Goal: Task Accomplishment & Management: Complete application form

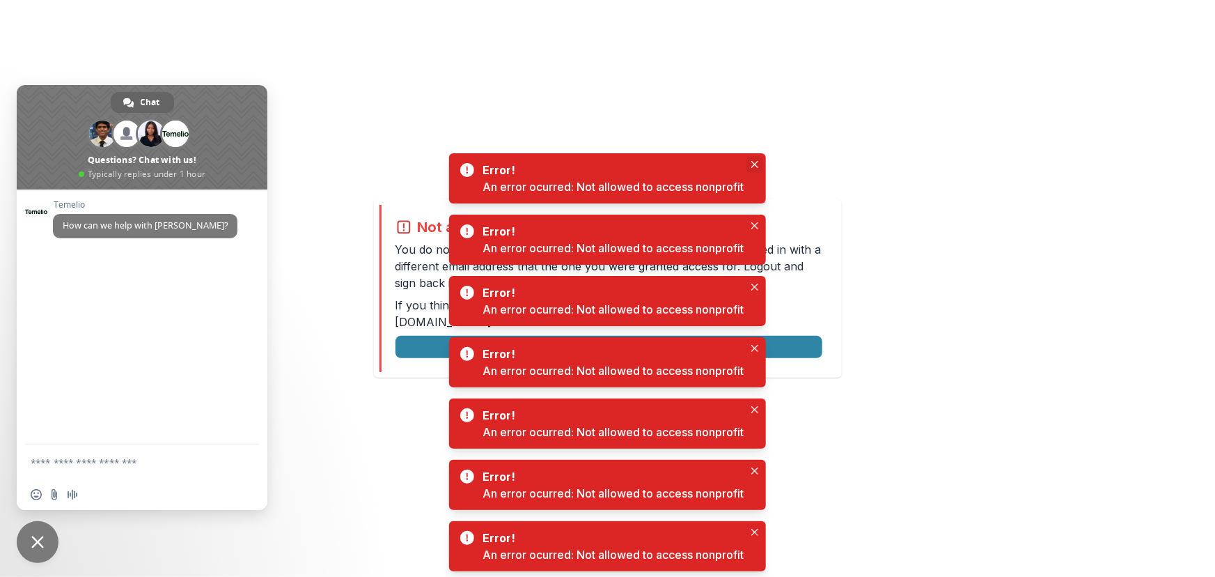
click at [753, 161] on icon "Close" at bounding box center [754, 164] width 7 height 7
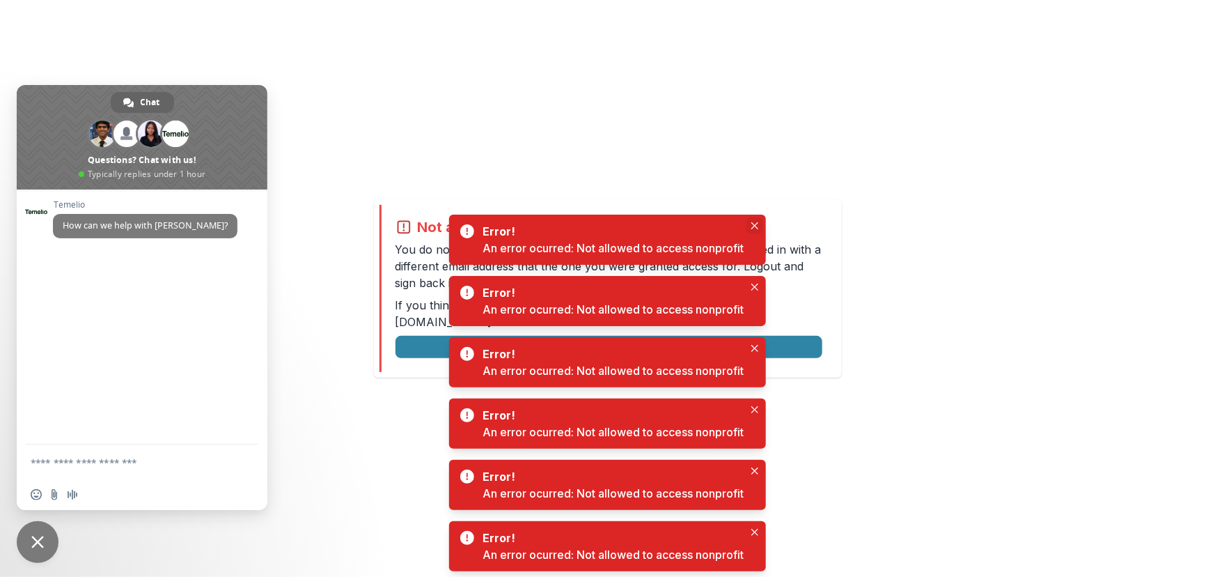
click at [755, 223] on icon "Close" at bounding box center [754, 225] width 7 height 7
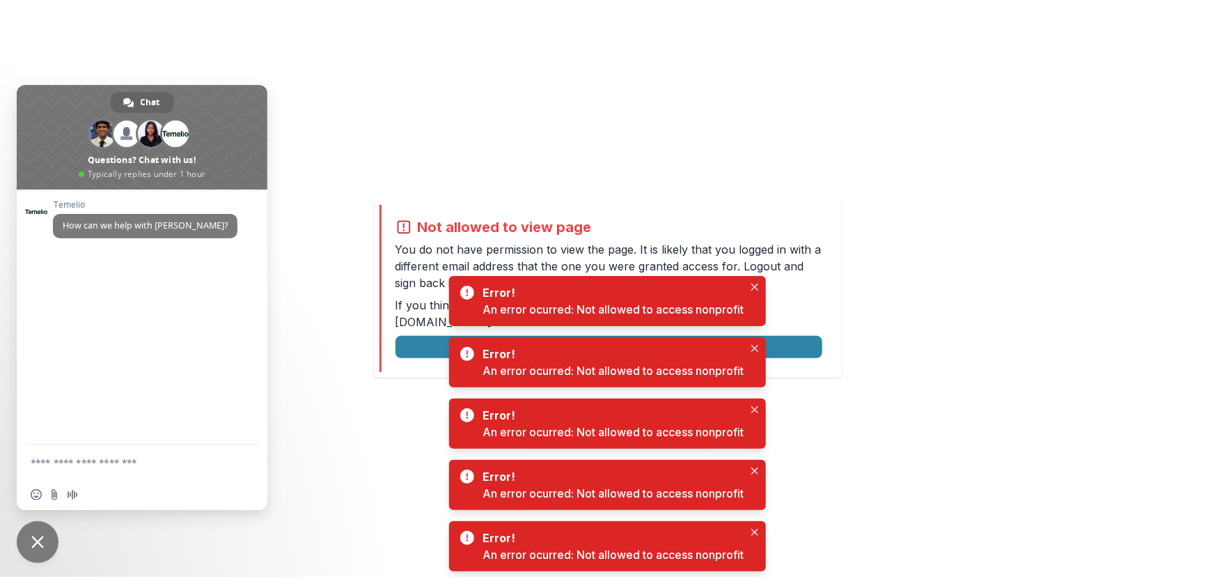
click at [448, 77] on div "Not allowed to view page You do not have permission to view the page. It is lik…" at bounding box center [607, 288] width 1215 height 577
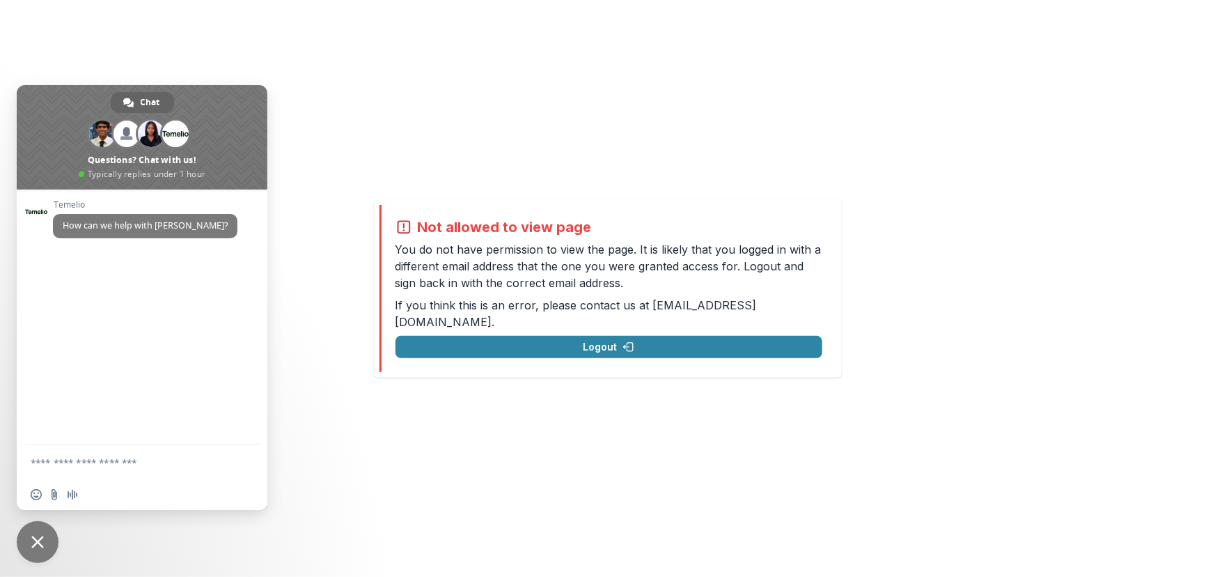
click at [29, 531] on span "Close chat" at bounding box center [38, 542] width 42 height 42
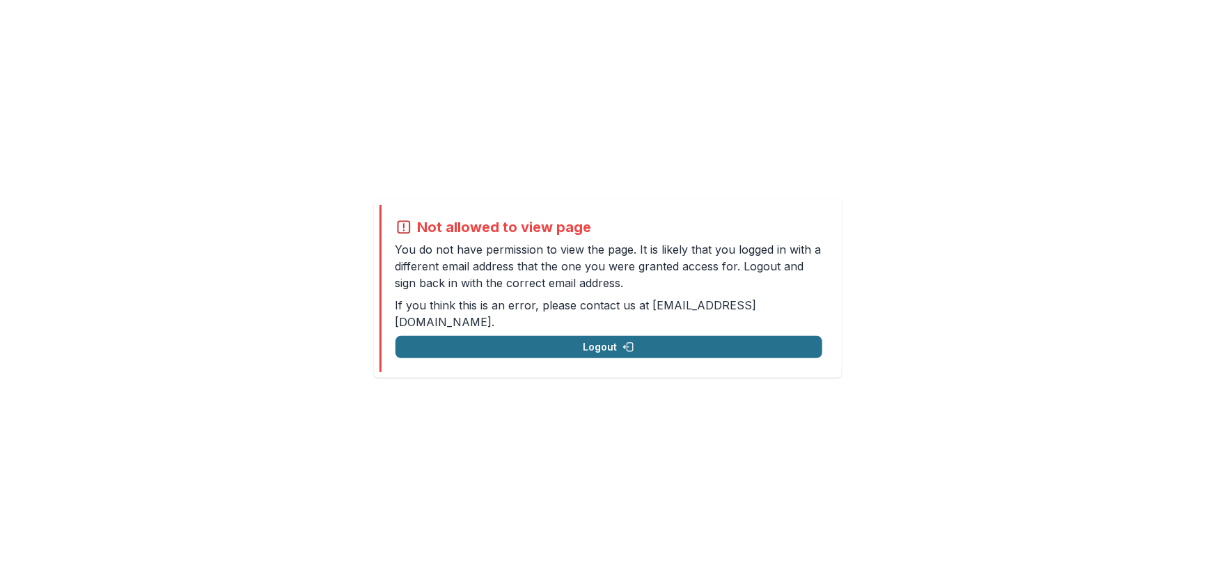
click at [585, 338] on button "Logout" at bounding box center [609, 347] width 427 height 22
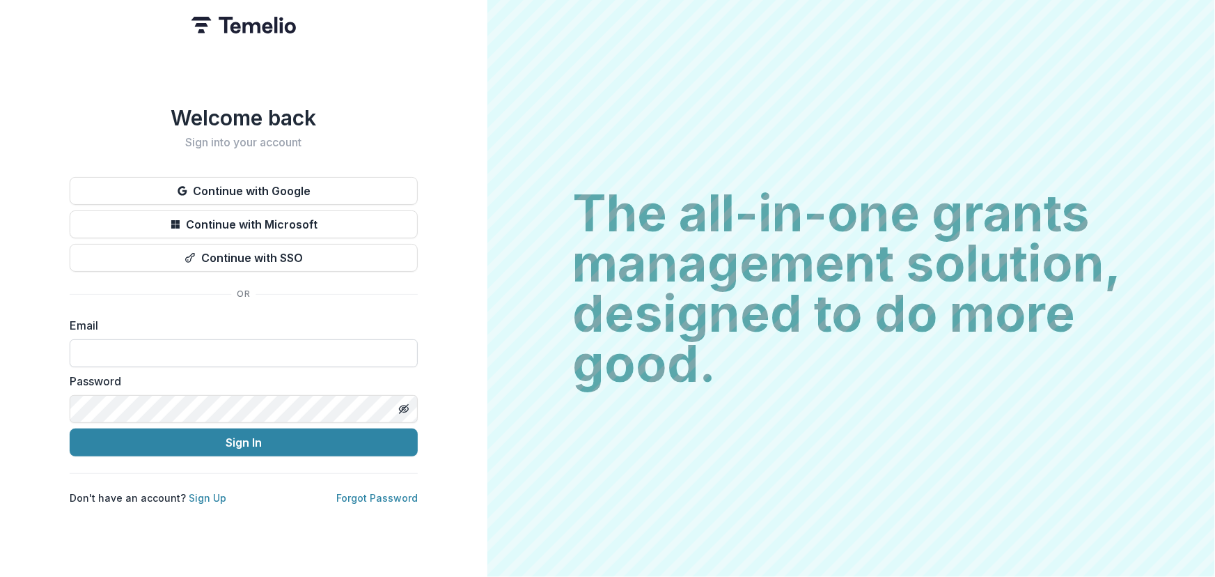
click at [178, 348] on input at bounding box center [244, 353] width 348 height 28
type input "**********"
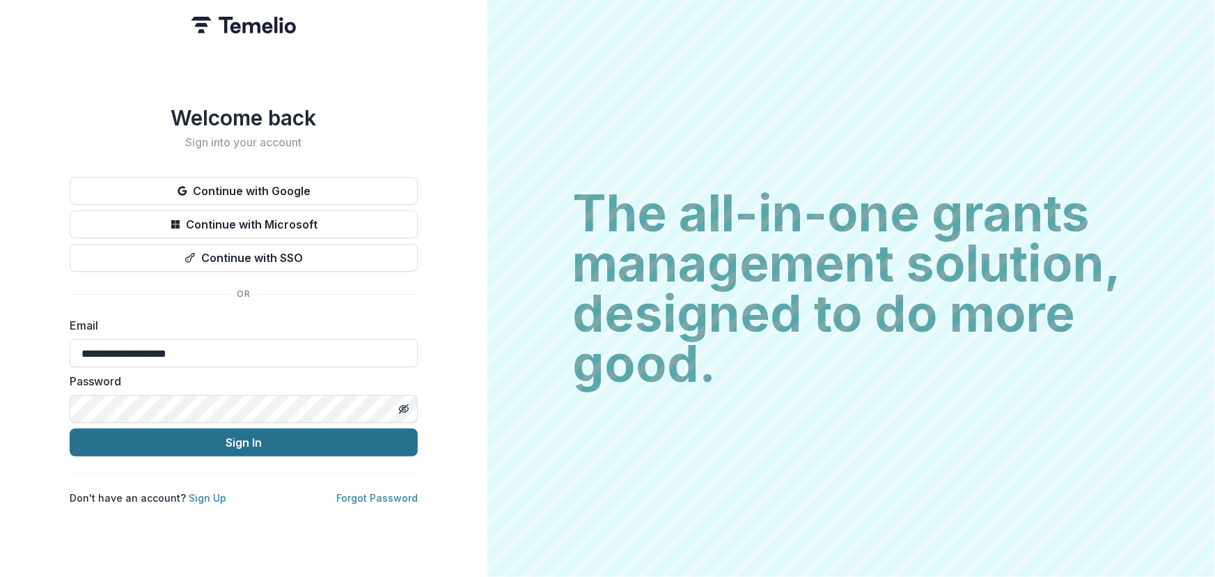
click at [196, 446] on button "Sign In" at bounding box center [244, 442] width 348 height 28
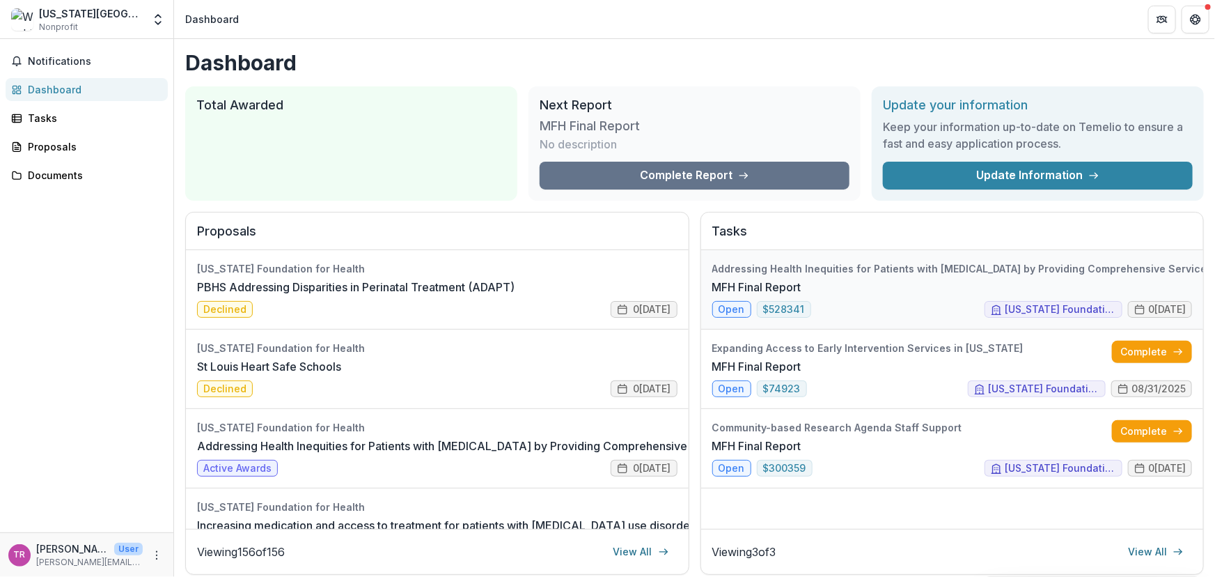
click at [802, 279] on link "MFH Final Report" at bounding box center [756, 287] width 89 height 17
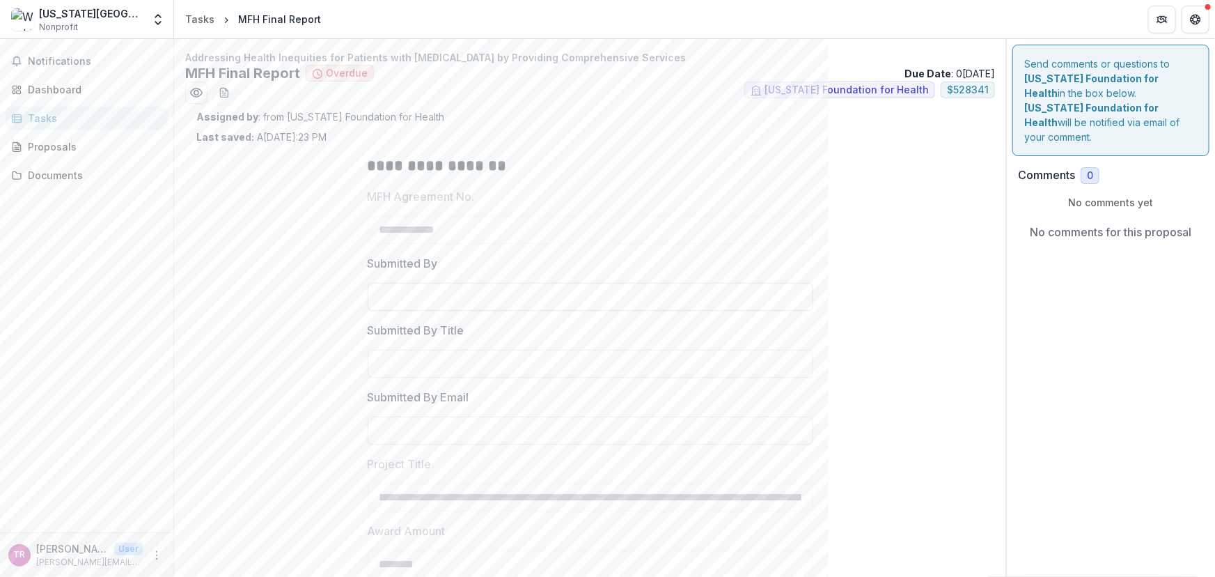
click at [499, 300] on input "Submitted By" at bounding box center [591, 297] width 446 height 28
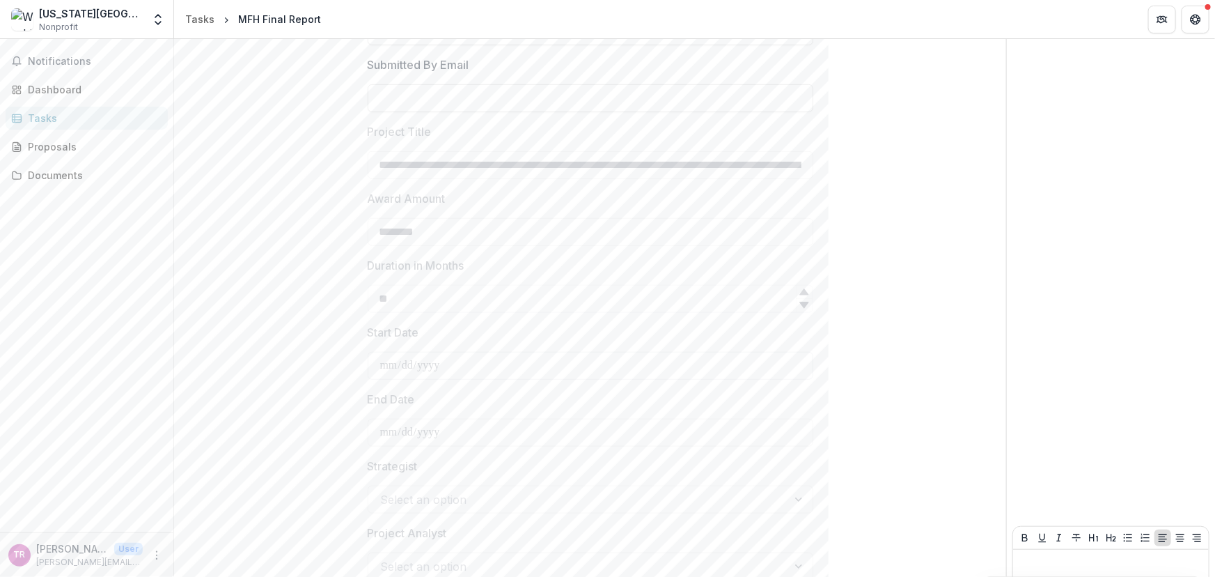
scroll to position [430, 0]
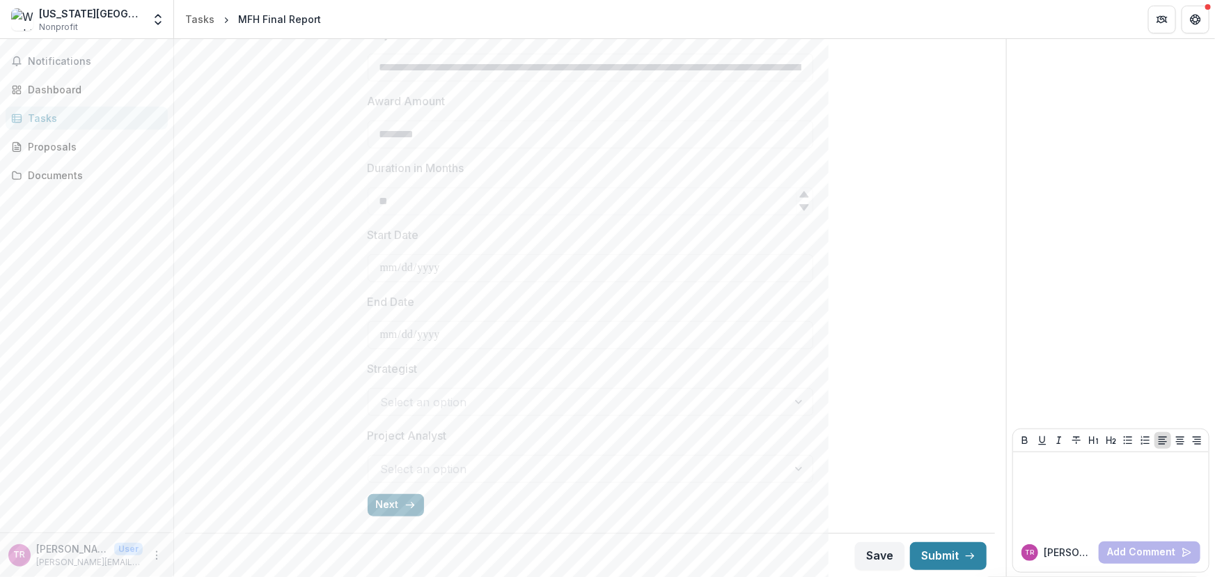
click at [396, 506] on button "Next" at bounding box center [396, 505] width 56 height 22
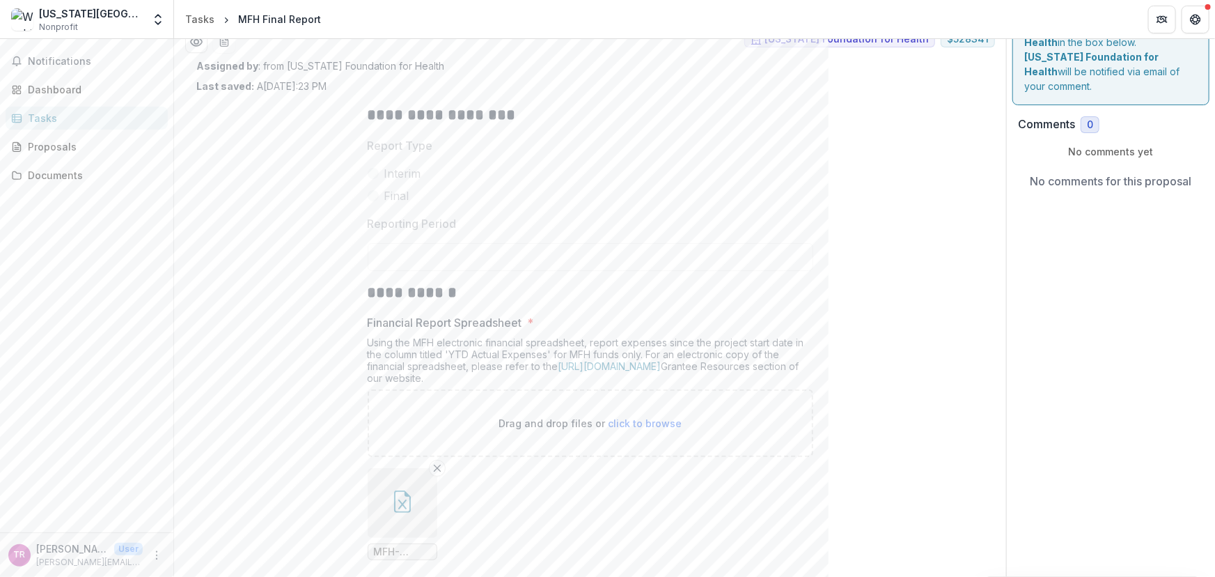
scroll to position [316, 0]
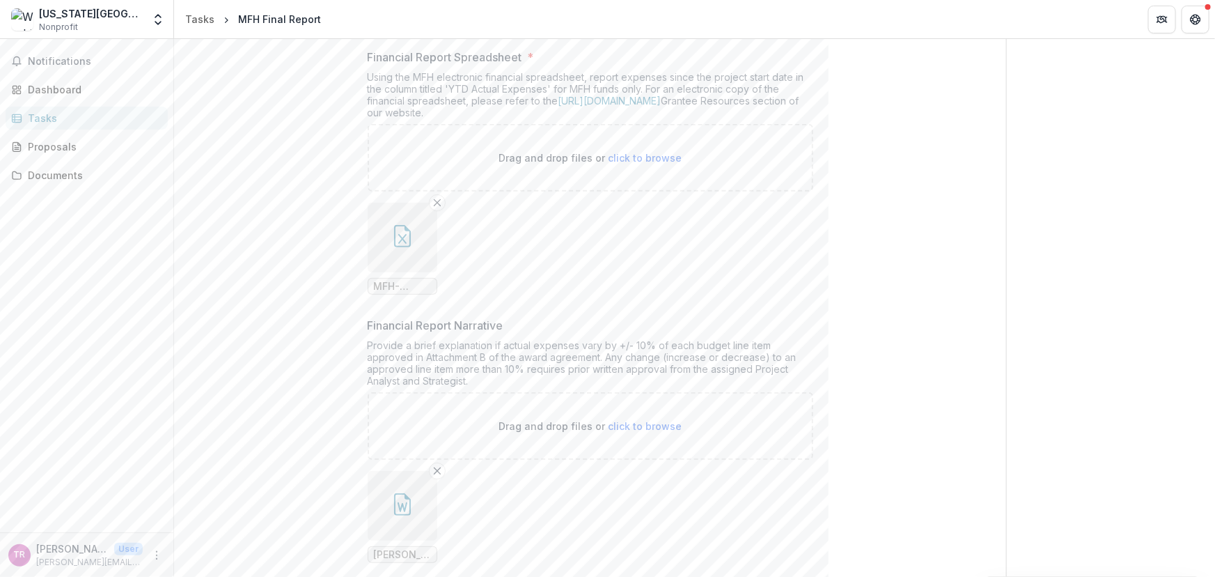
click at [407, 249] on button "button" at bounding box center [403, 238] width 70 height 70
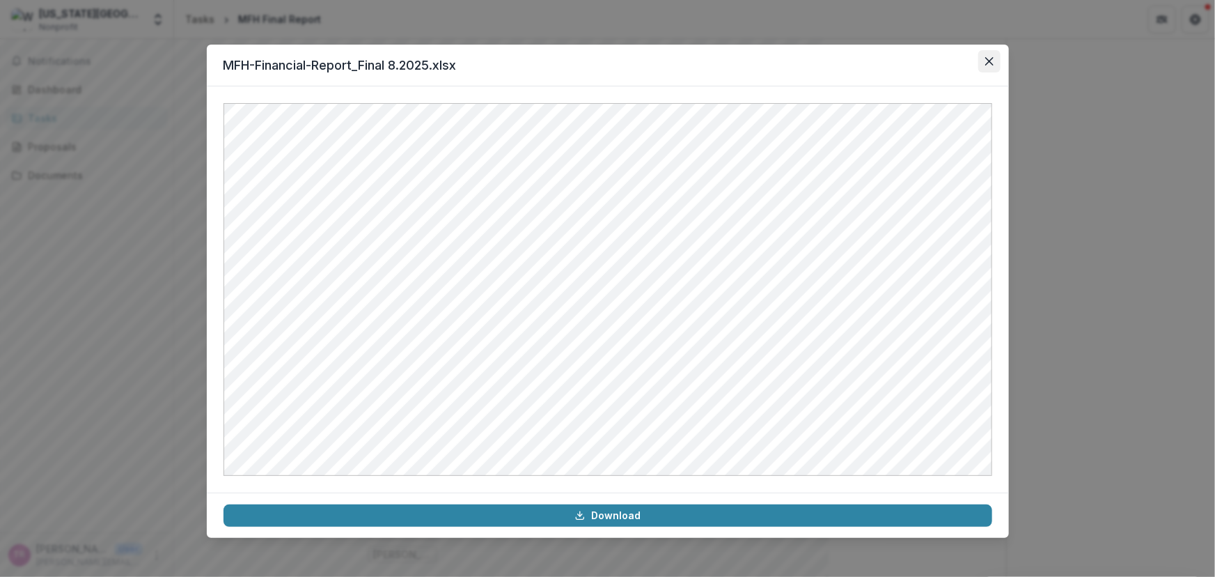
click at [988, 61] on icon "Close" at bounding box center [989, 61] width 8 height 8
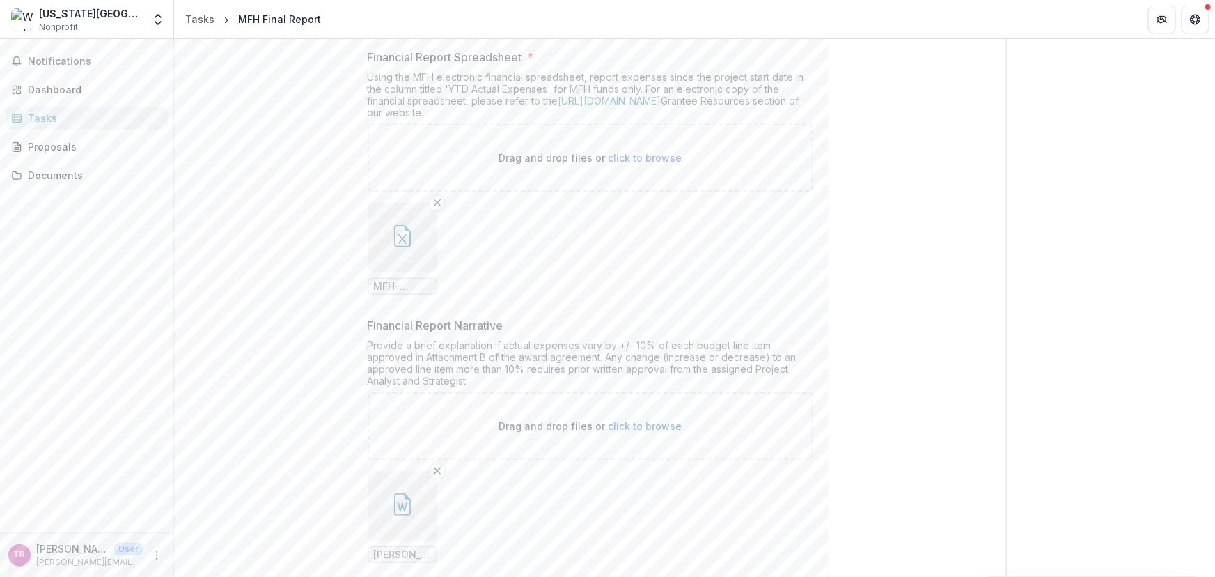
click at [434, 199] on icon "Remove File" at bounding box center [437, 202] width 11 height 11
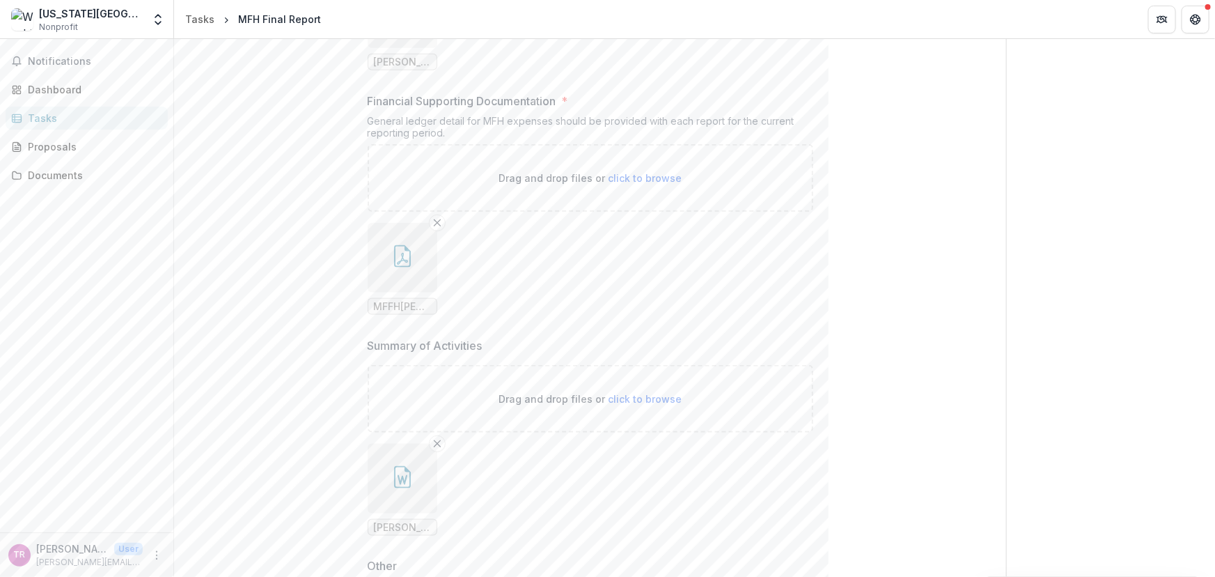
scroll to position [759, 0]
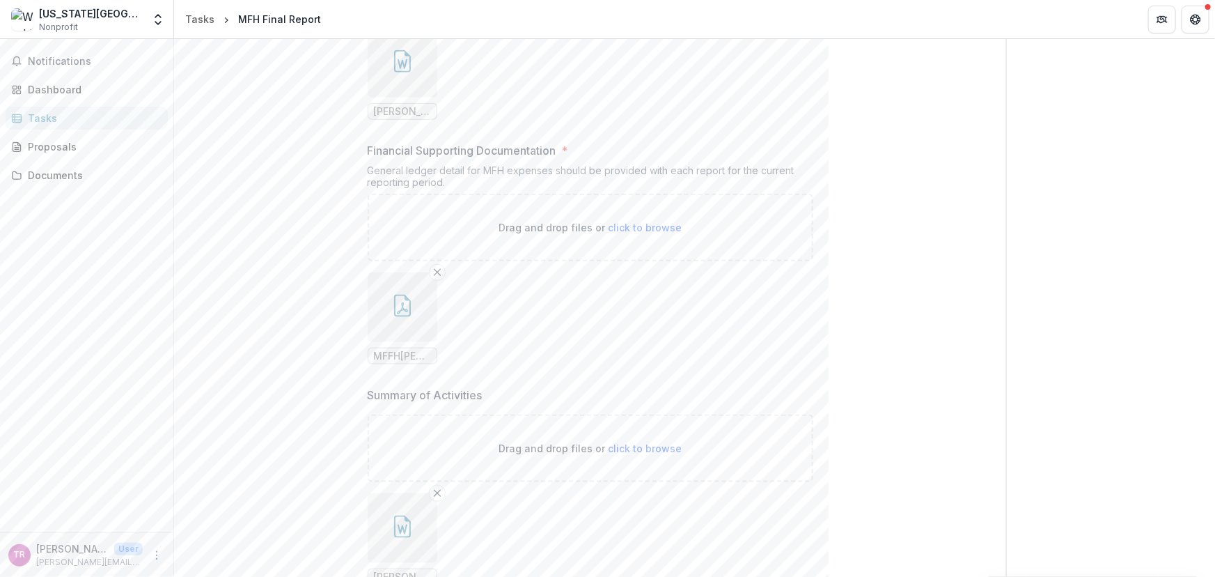
click at [921, 348] on div "**********" at bounding box center [590, 119] width 788 height 1469
click at [1052, 301] on div "Send comments or questions to Missouri Foundation for Health in the box below. …" at bounding box center [1111, 92] width 208 height 1625
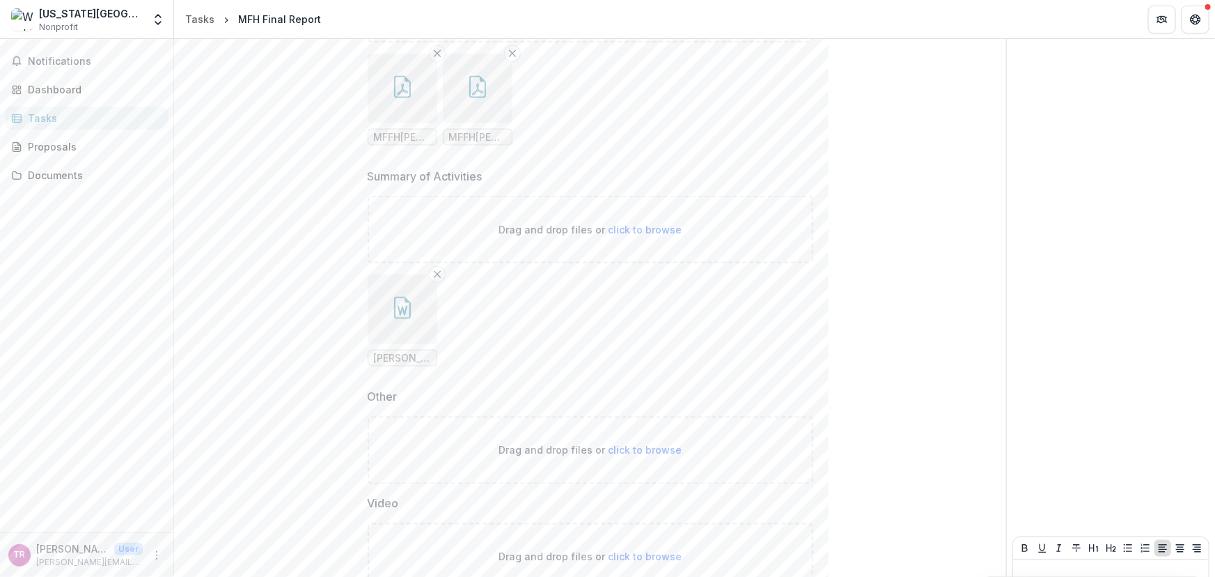
scroll to position [1086, 0]
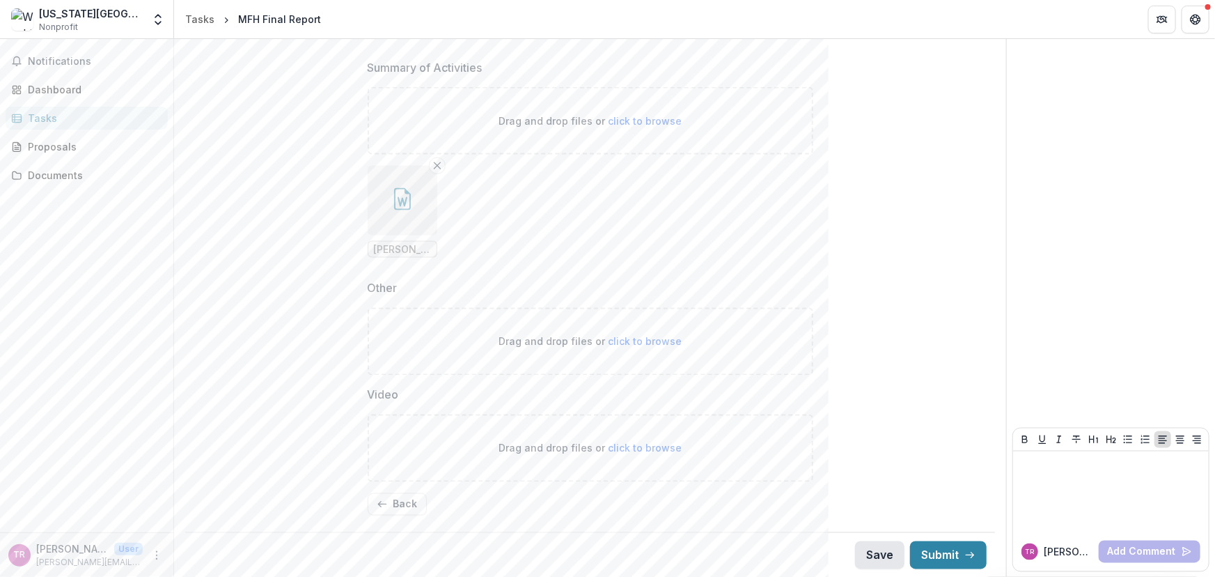
click at [870, 552] on button "Save" at bounding box center [879, 555] width 49 height 28
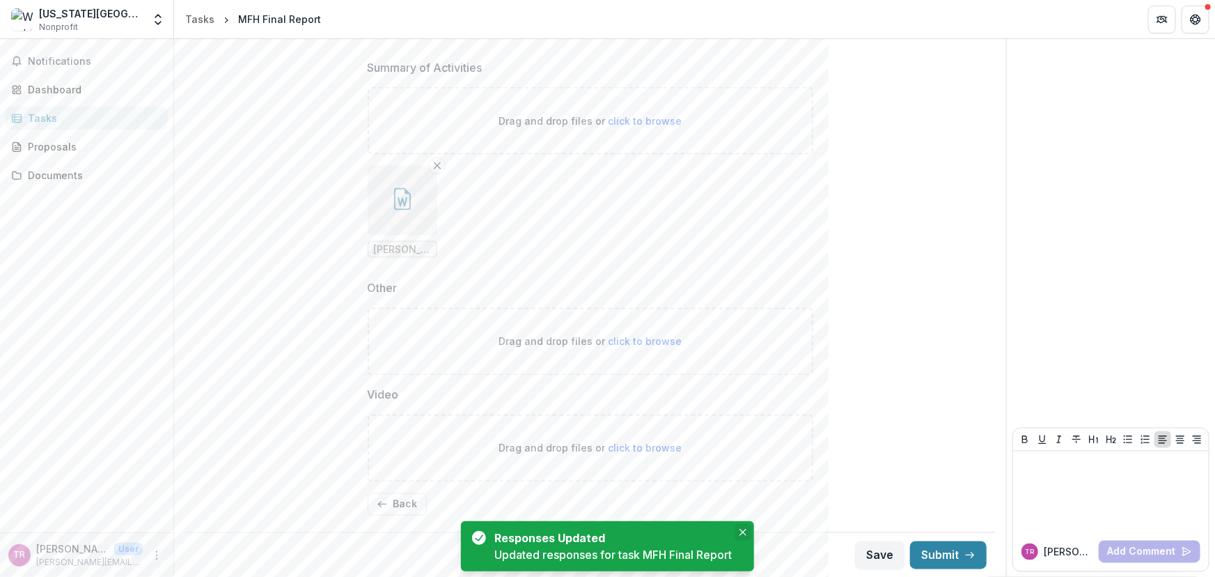
click at [744, 531] on icon "Close" at bounding box center [743, 532] width 7 height 7
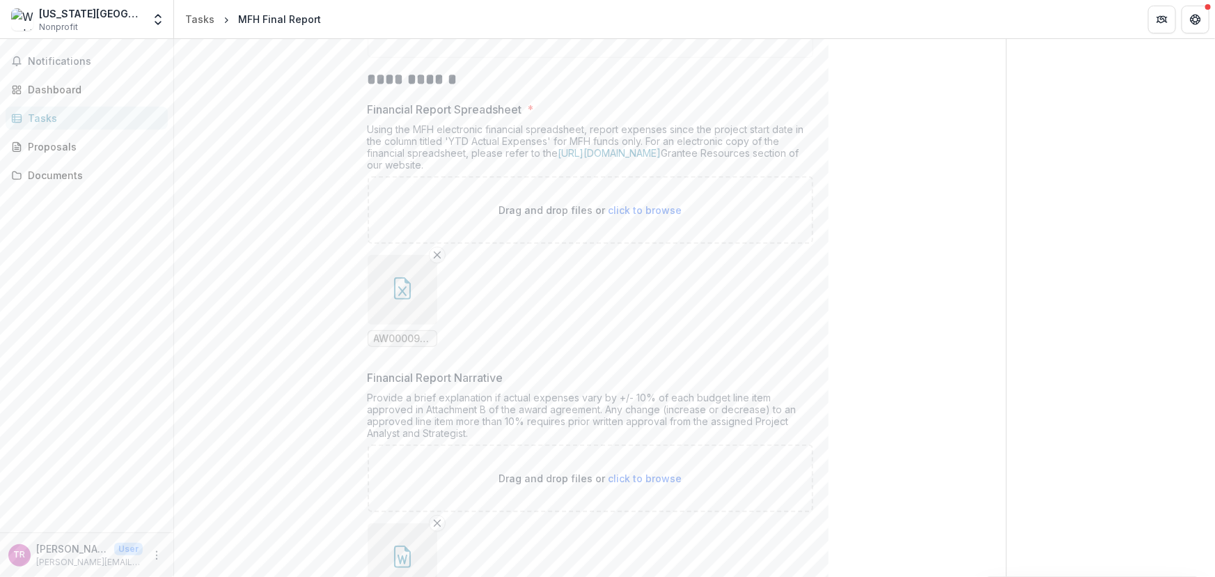
scroll to position [0, 0]
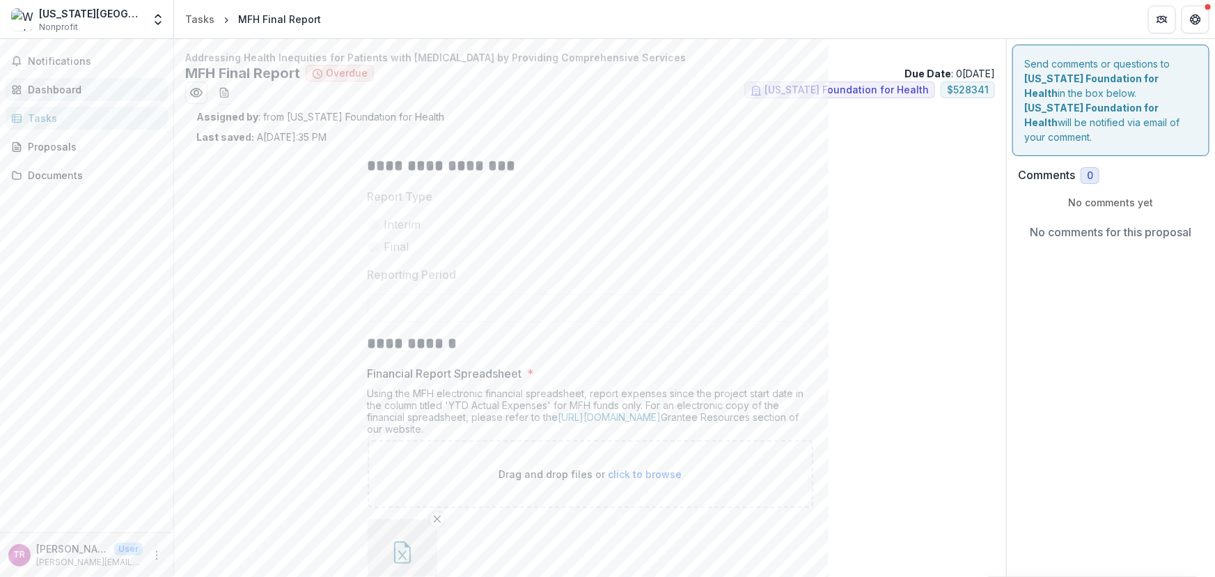
click at [40, 84] on div "Dashboard" at bounding box center [92, 89] width 129 height 15
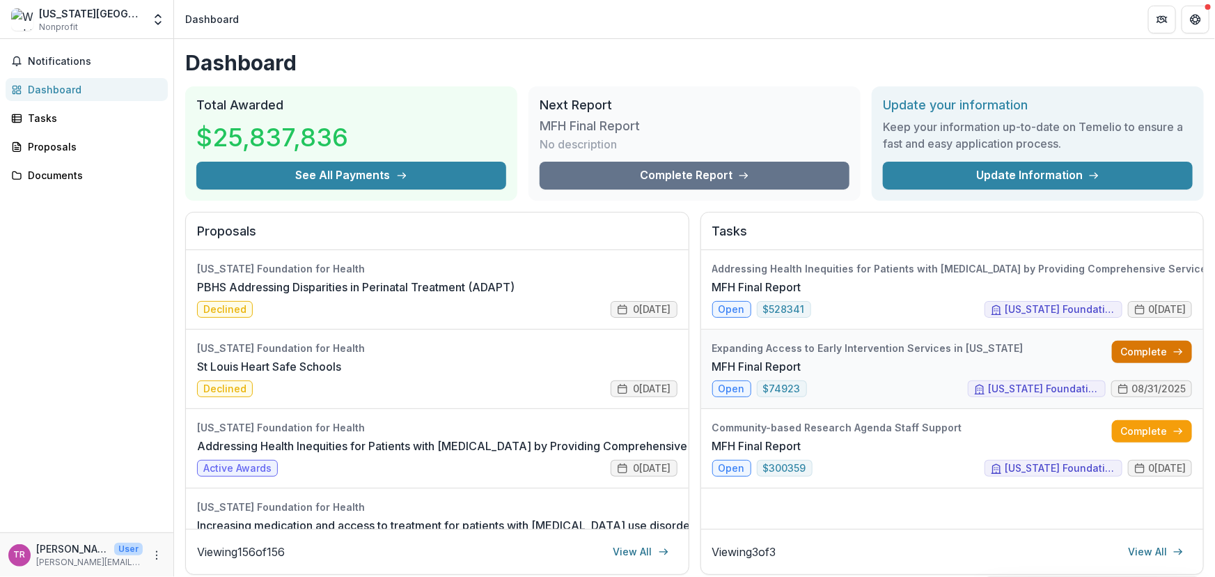
click at [1143, 355] on link "Complete" at bounding box center [1152, 352] width 80 height 22
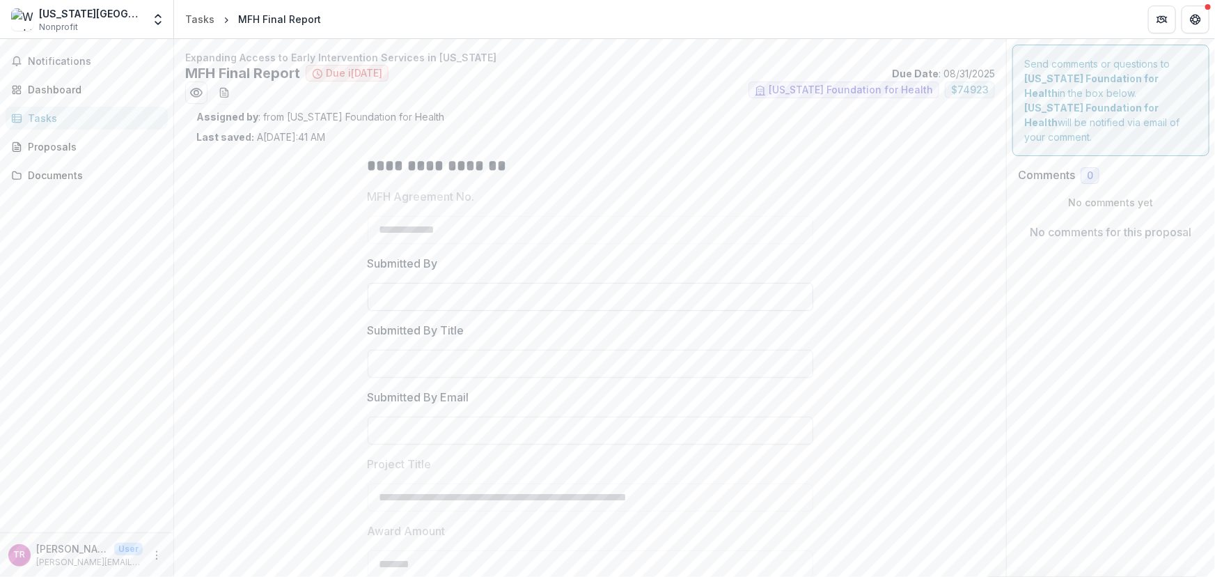
click at [501, 289] on input "Submitted By" at bounding box center [591, 297] width 446 height 28
type input "**********"
drag, startPoint x: 419, startPoint y: 300, endPoint x: 428, endPoint y: 295, distance: 10.3
click at [417, 302] on input "**********" at bounding box center [591, 297] width 446 height 28
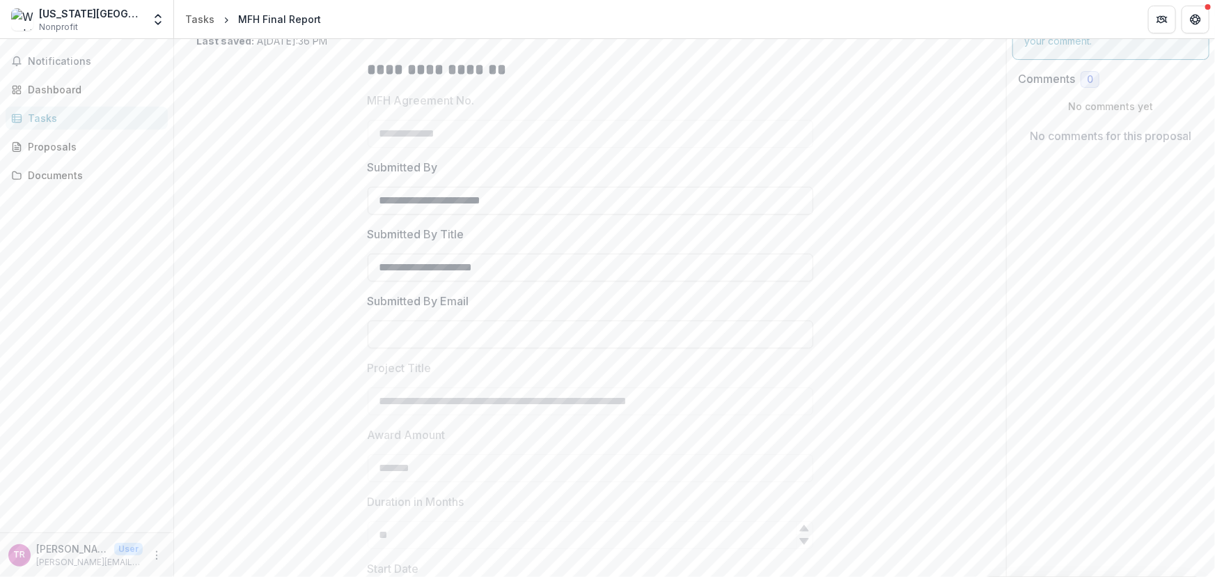
scroll to position [126, 0]
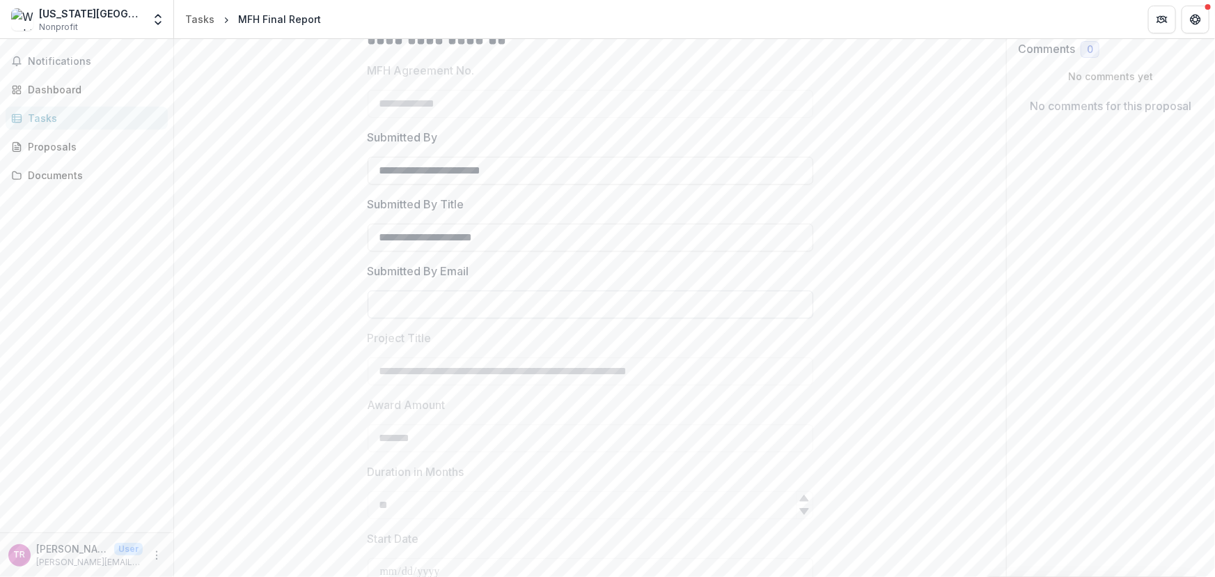
type input "**********"
click at [412, 306] on input "Submitted By Email" at bounding box center [591, 304] width 446 height 28
type input "**********"
click at [909, 354] on div "**********" at bounding box center [590, 424] width 788 height 813
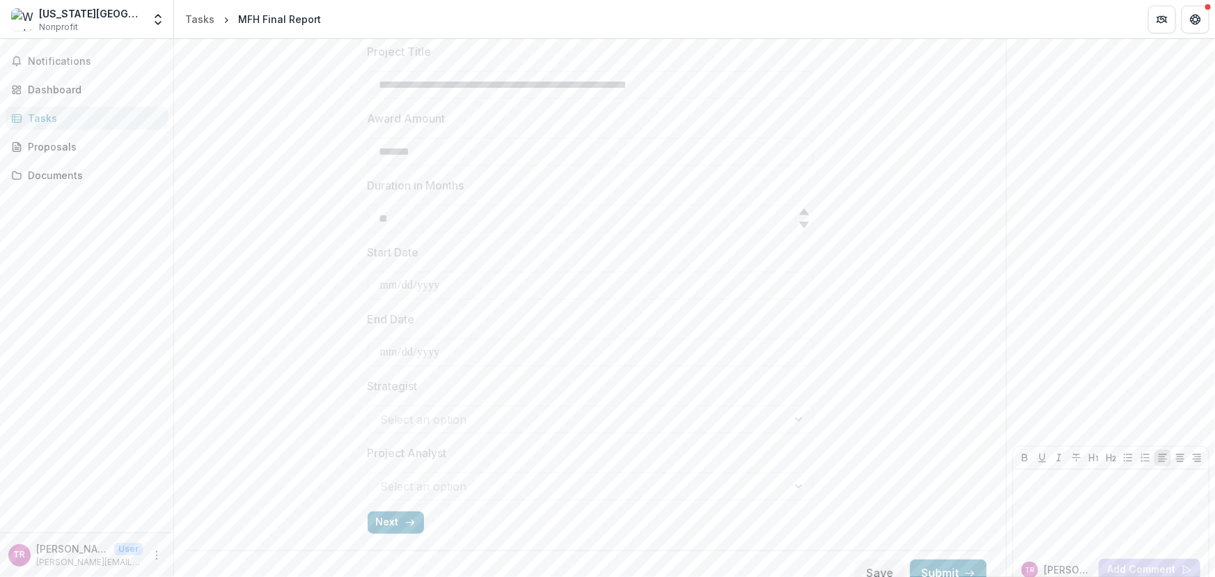
scroll to position [430, 0]
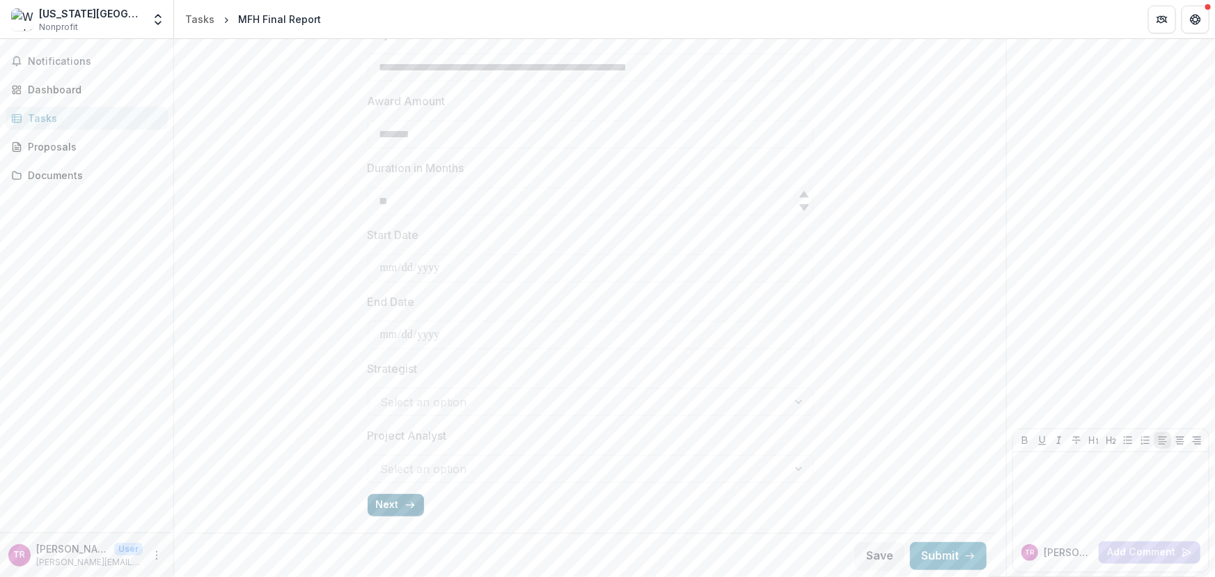
click at [390, 499] on button "Next" at bounding box center [396, 505] width 56 height 22
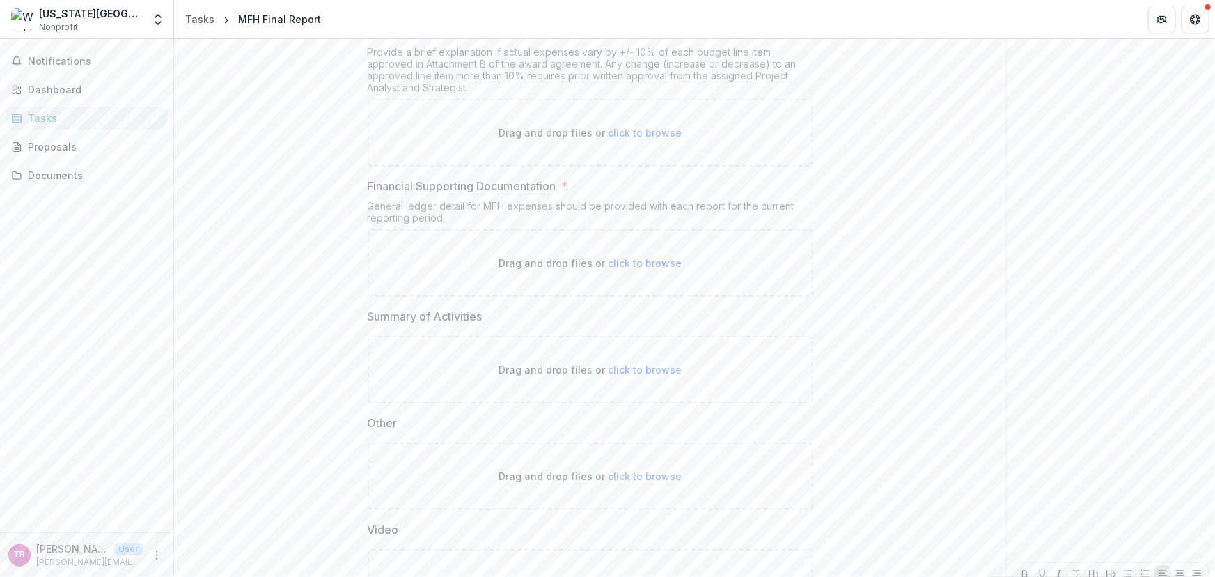
scroll to position [744, 0]
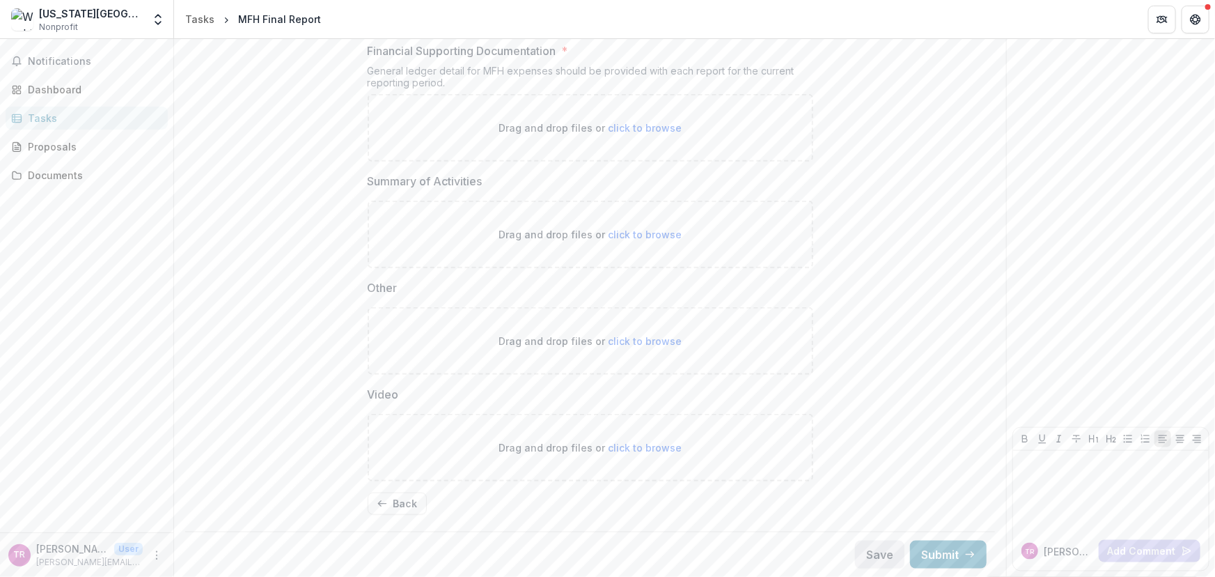
click at [884, 555] on button "Save" at bounding box center [879, 554] width 49 height 28
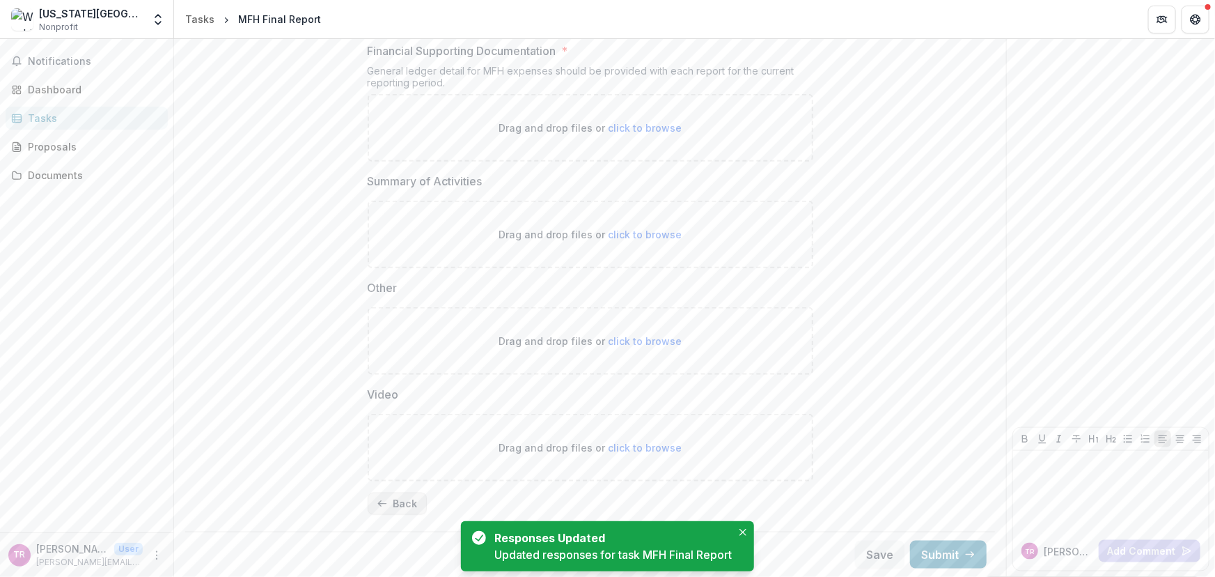
click at [392, 506] on button "Back" at bounding box center [397, 503] width 59 height 22
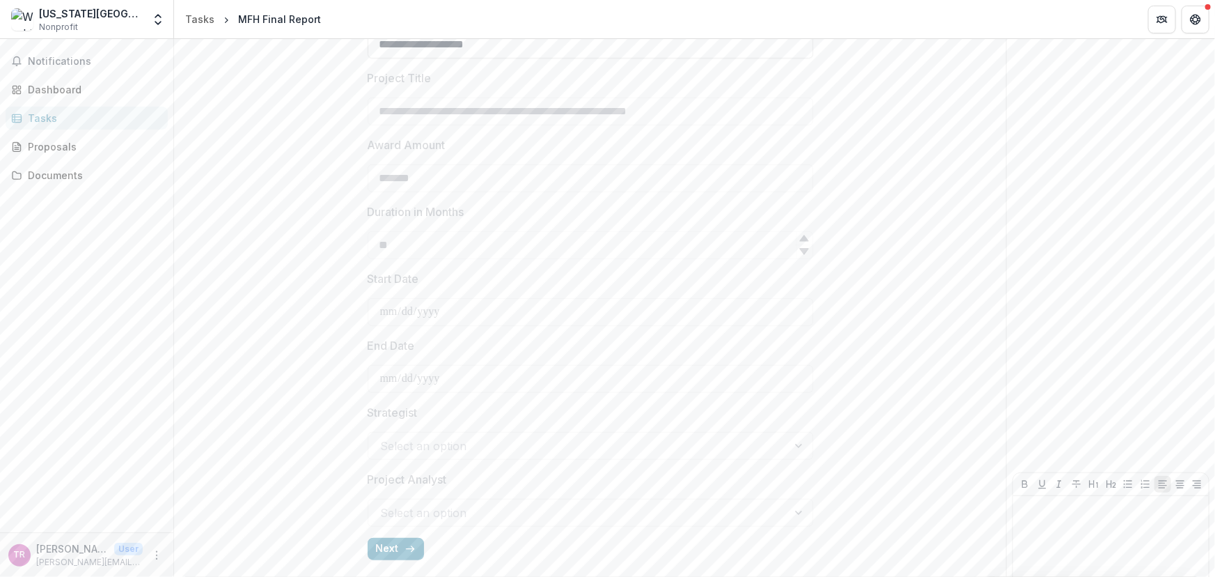
scroll to position [430, 0]
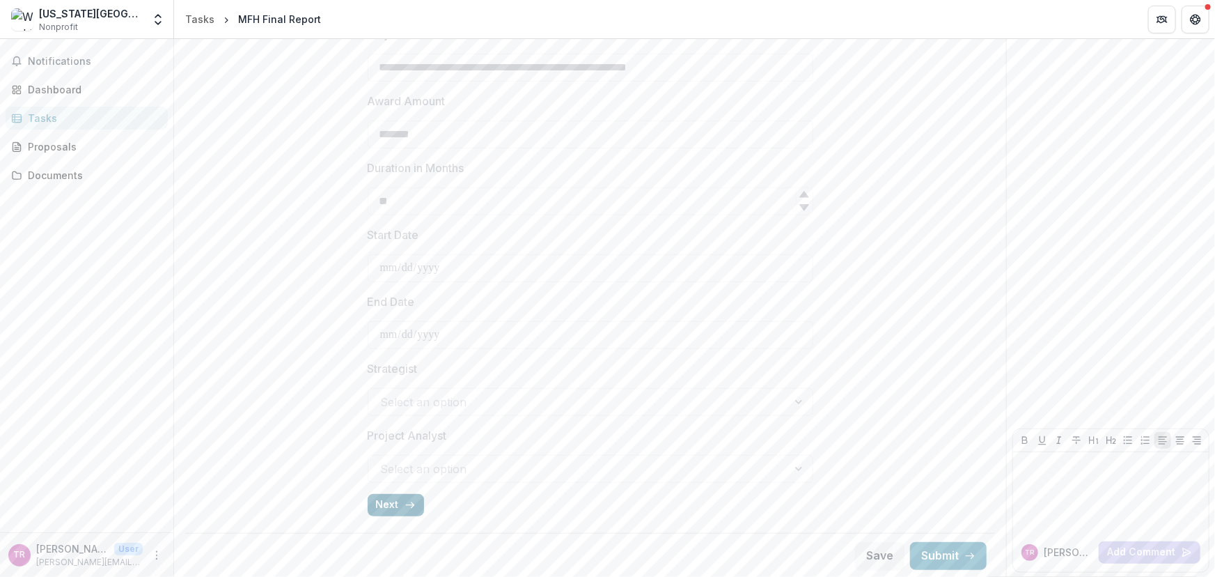
click at [397, 505] on button "Next" at bounding box center [396, 505] width 56 height 22
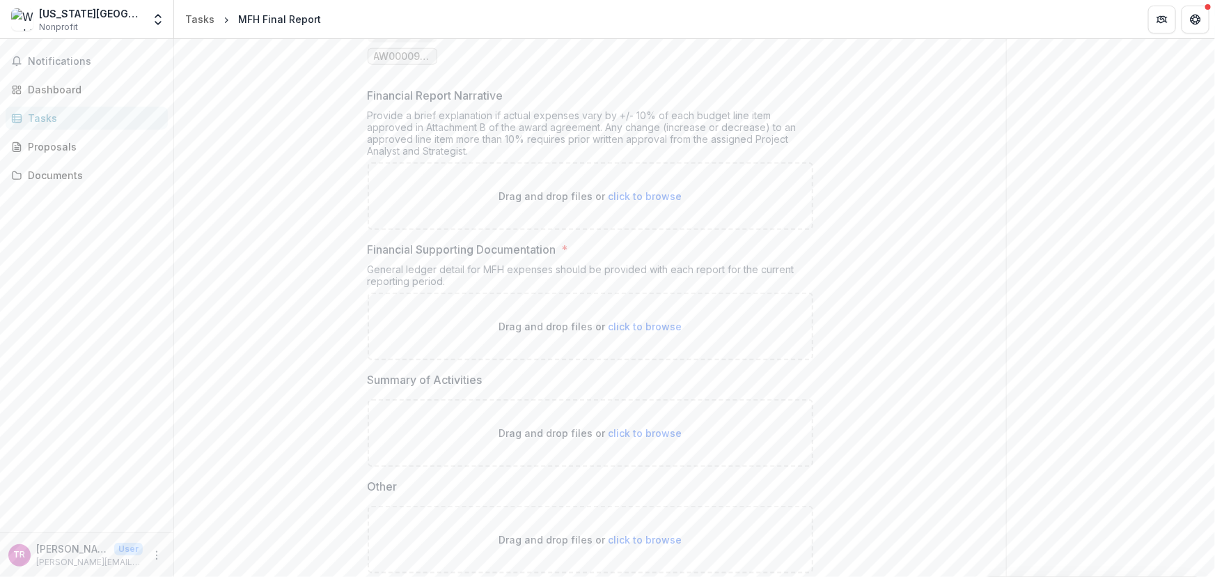
scroll to position [364, 0]
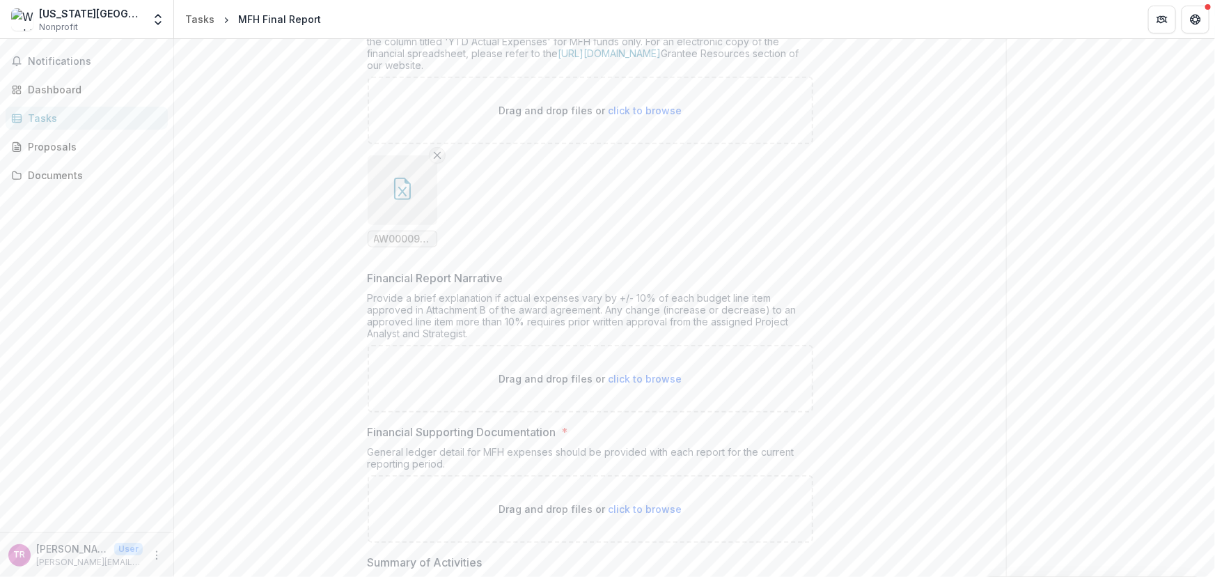
click at [437, 158] on icon "Remove File" at bounding box center [437, 155] width 11 height 11
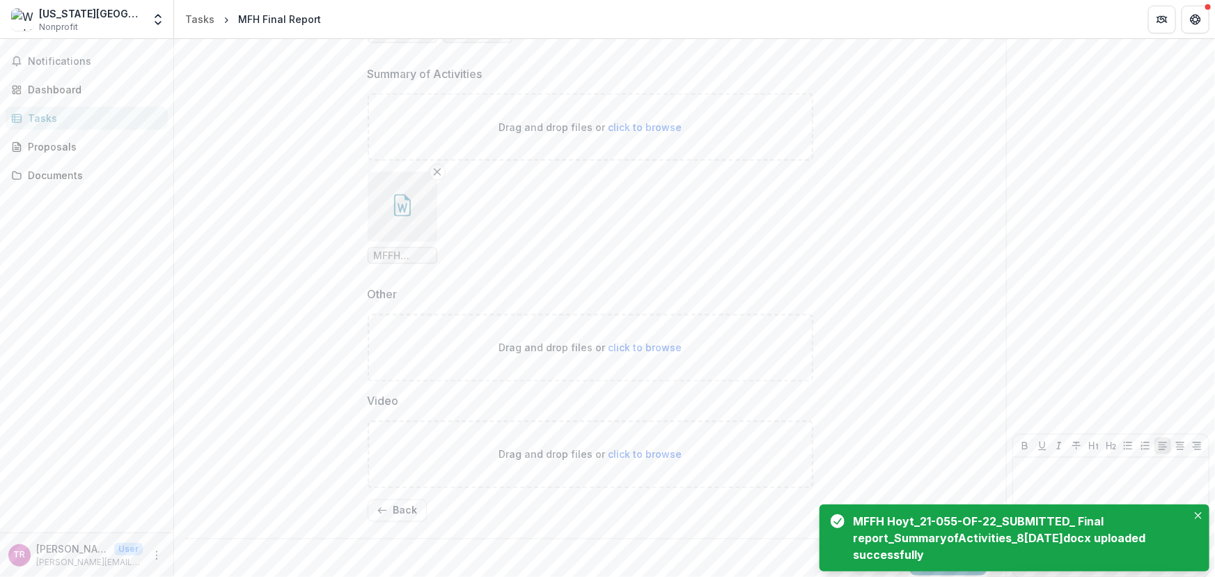
scroll to position [1086, 0]
click at [1197, 512] on icon "Close" at bounding box center [1198, 515] width 7 height 7
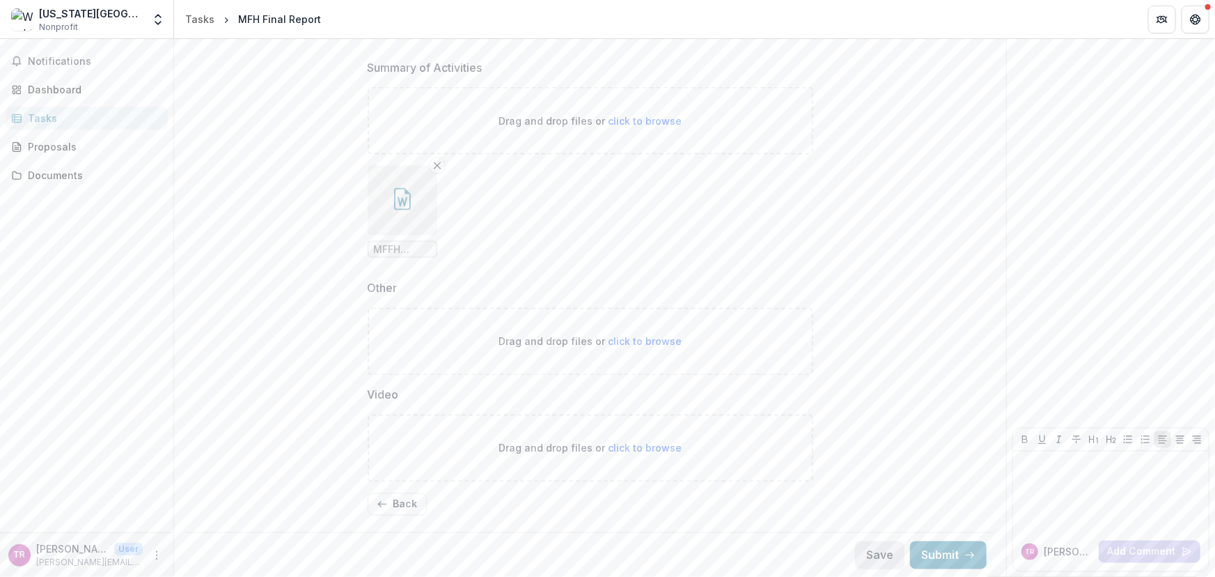
click at [877, 559] on button "Save" at bounding box center [879, 555] width 49 height 28
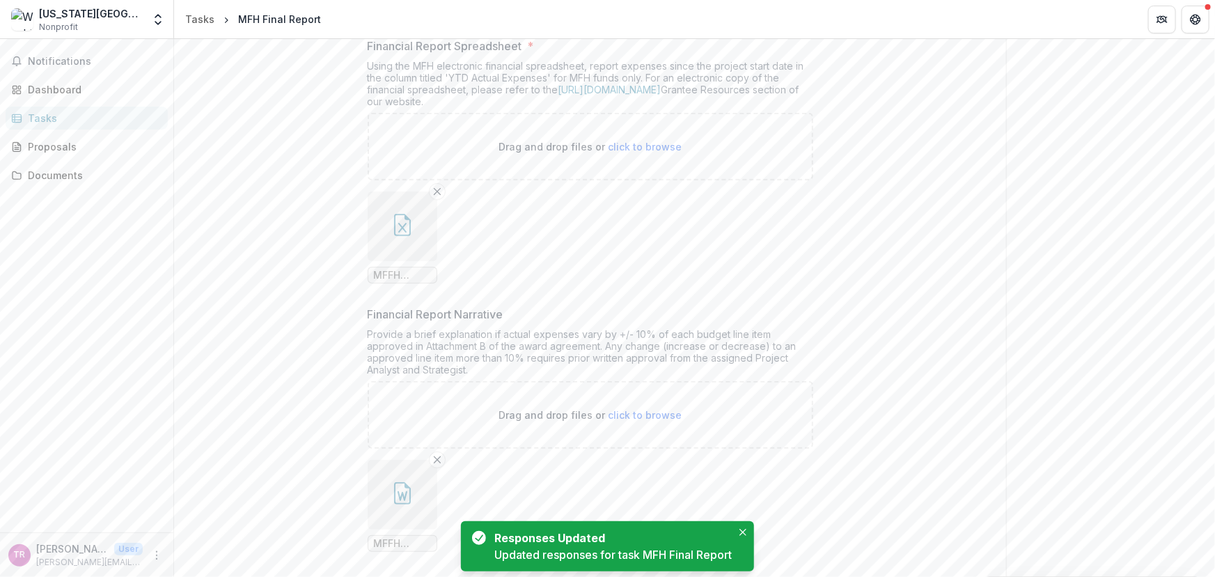
scroll to position [0, 0]
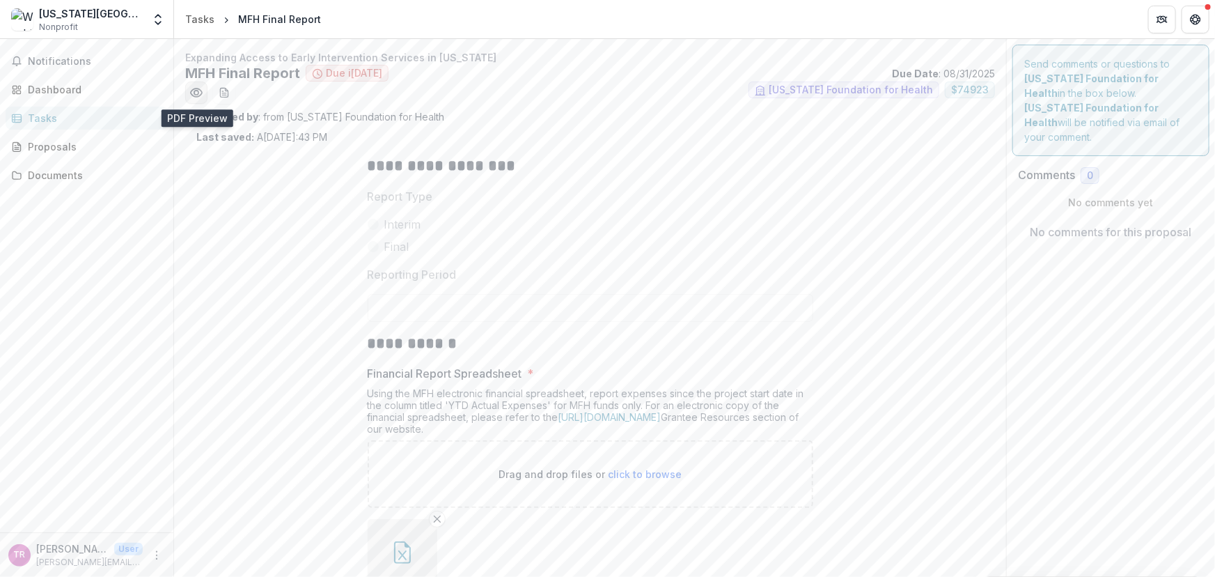
click at [195, 93] on icon "Preview c7c94792-5750-417b-926b-42dcdd85fee7.pdf" at bounding box center [196, 93] width 14 height 14
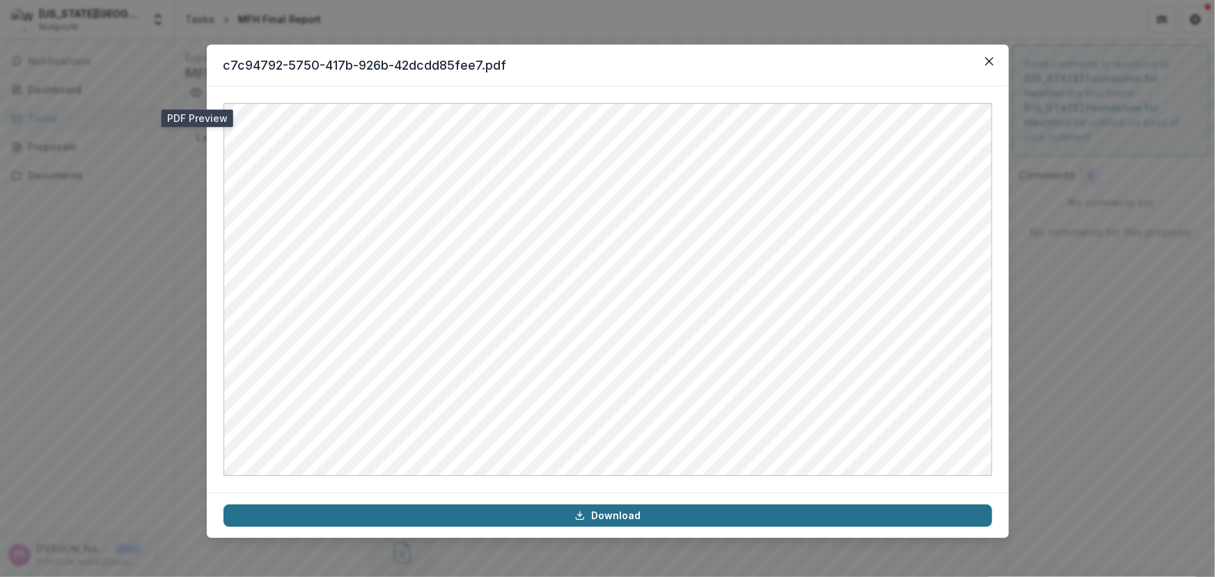
click at [615, 515] on link "Download" at bounding box center [608, 515] width 769 height 22
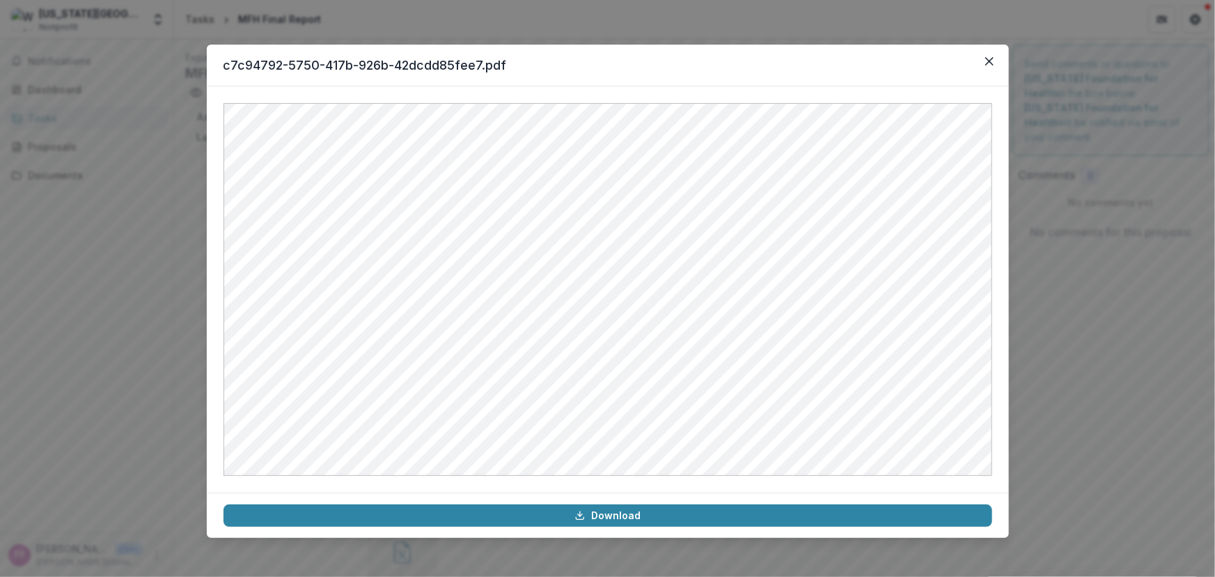
click at [878, 59] on header "c7c94792-5750-417b-926b-42dcdd85fee7.pdf" at bounding box center [608, 66] width 802 height 42
click at [991, 57] on icon "Close" at bounding box center [989, 61] width 8 height 8
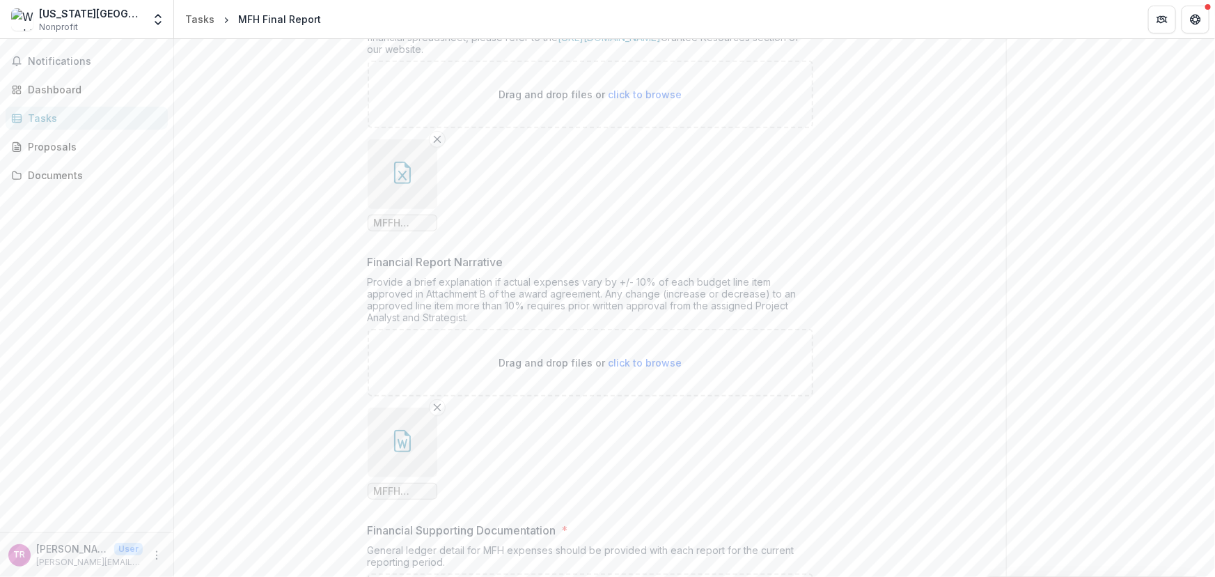
scroll to position [253, 0]
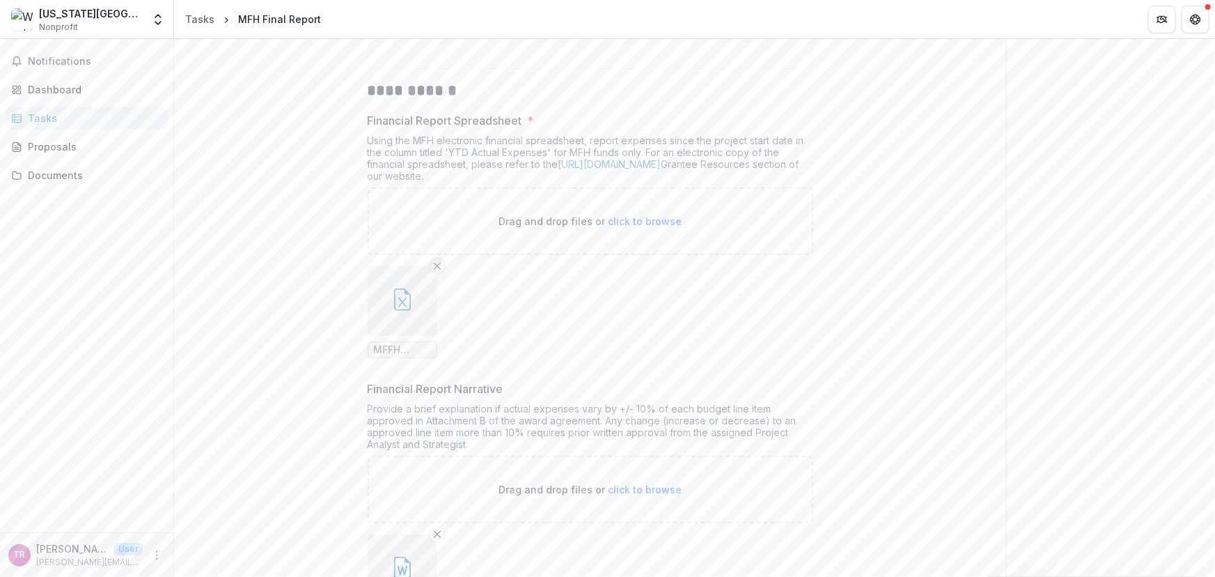
click at [438, 265] on icon "Remove File" at bounding box center [437, 265] width 11 height 11
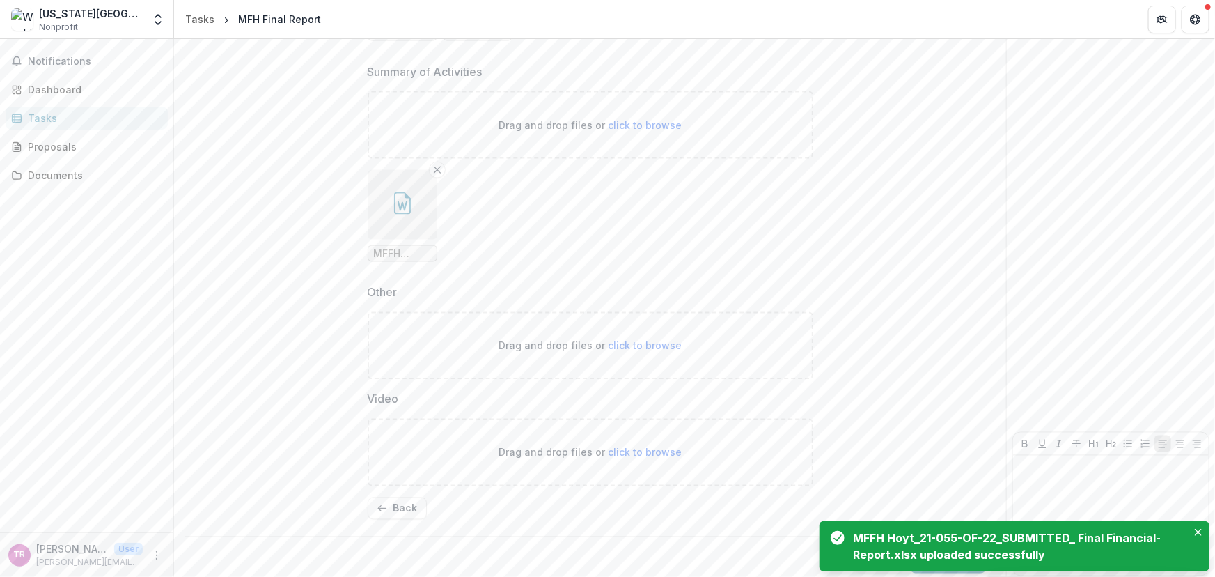
scroll to position [1086, 0]
click at [1201, 529] on icon "Close" at bounding box center [1198, 532] width 7 height 7
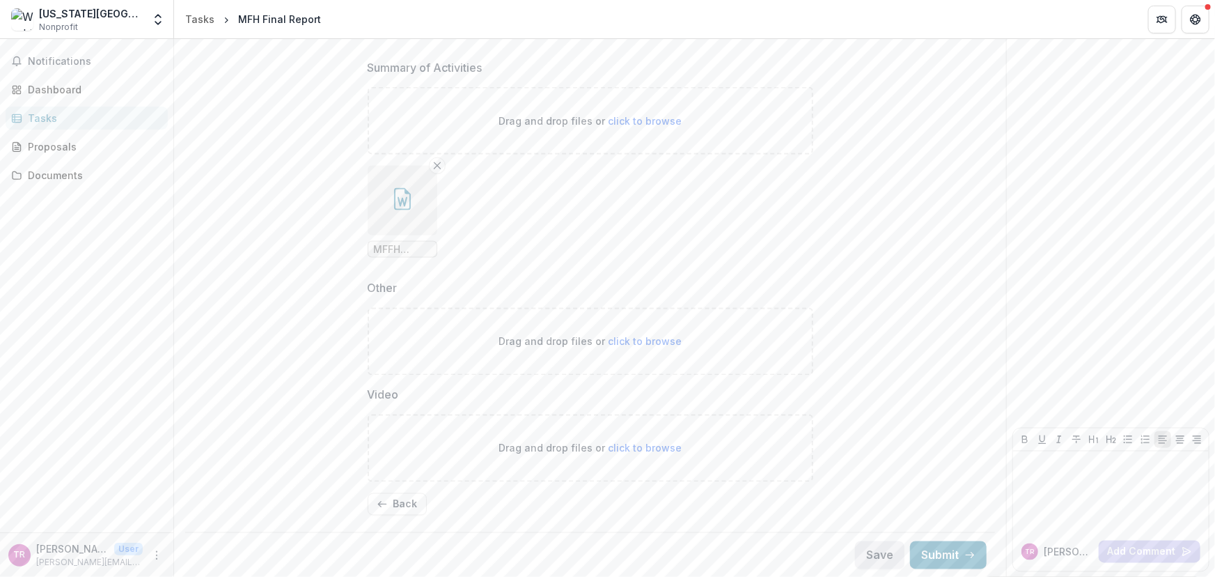
click at [872, 550] on button "Save" at bounding box center [879, 555] width 49 height 28
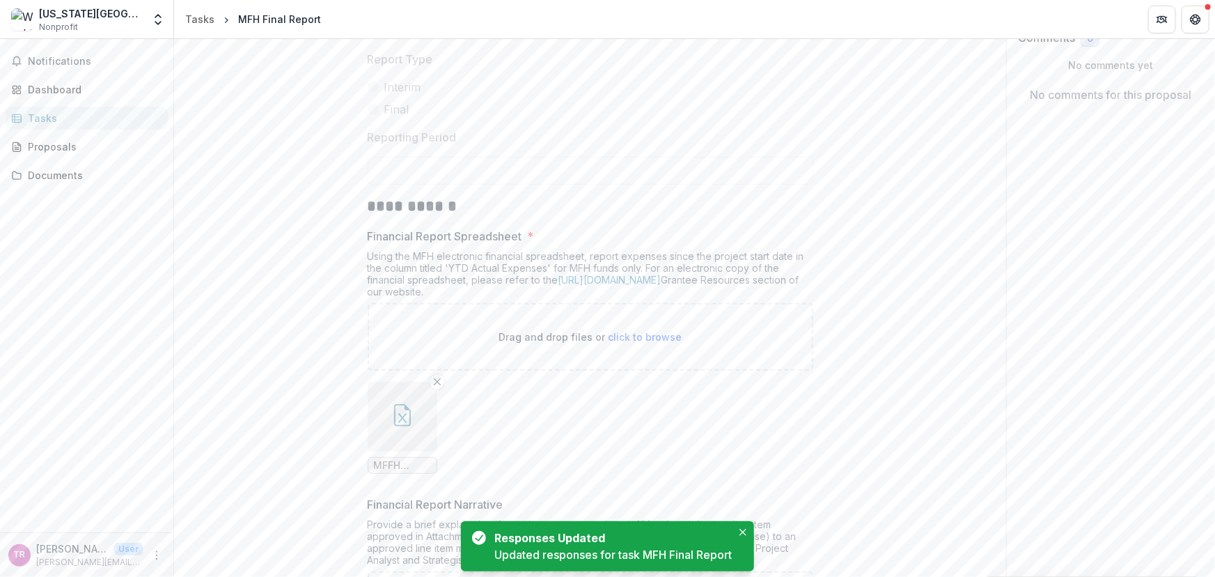
scroll to position [0, 0]
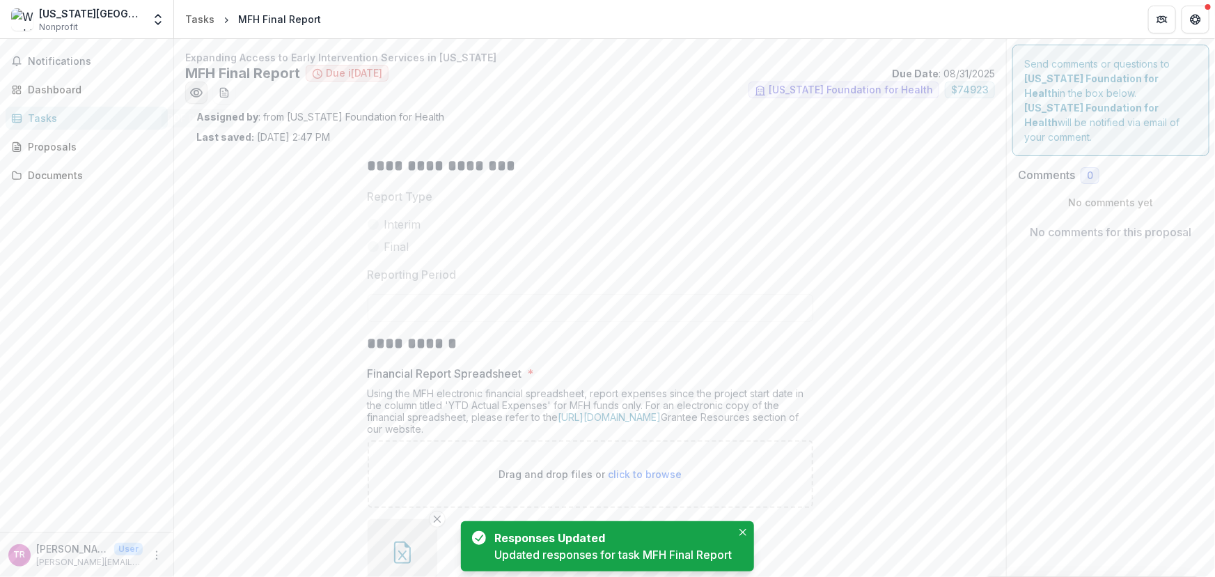
click at [195, 88] on icon "Preview c7c94792-5750-417b-926b-42dcdd85fee7.pdf" at bounding box center [196, 92] width 11 height 8
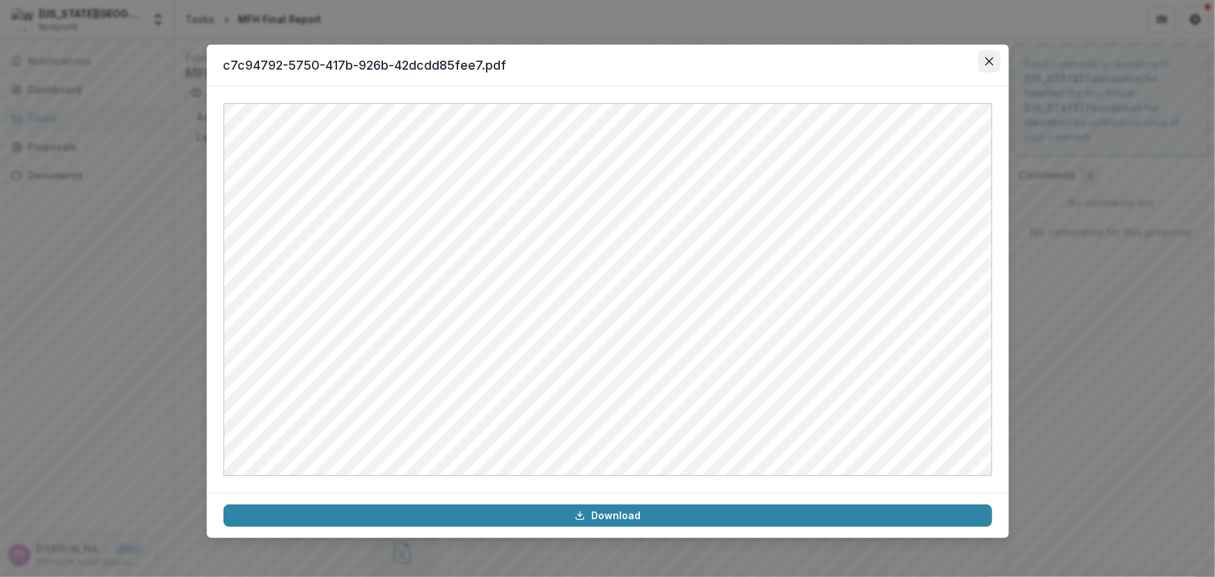
click at [989, 63] on icon "Close" at bounding box center [989, 61] width 8 height 8
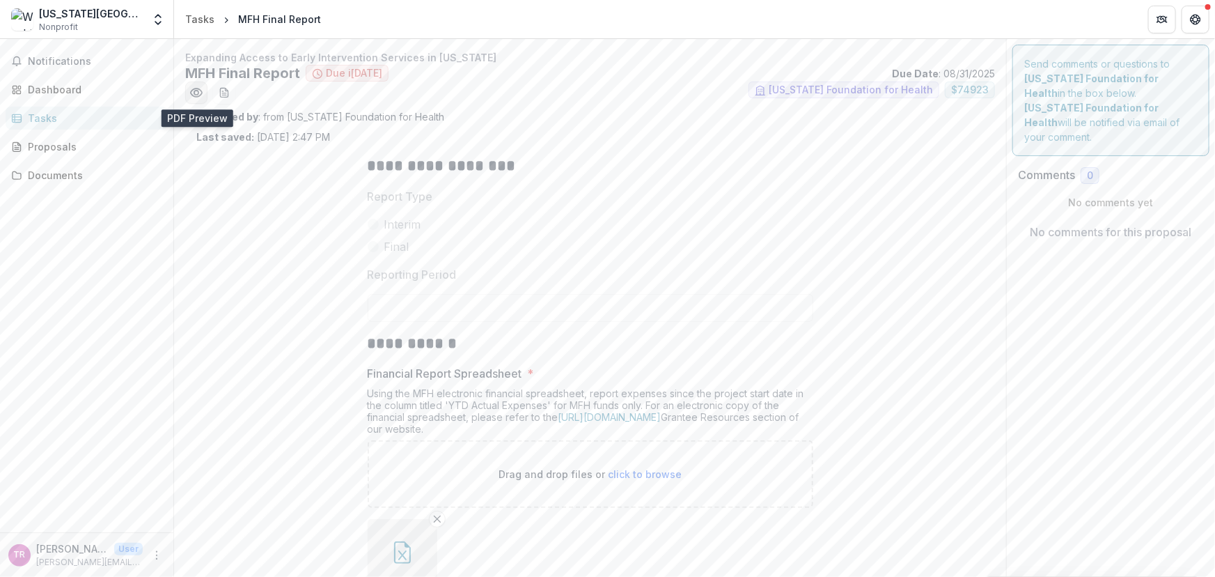
click at [196, 93] on icon "Preview c7c94792-5750-417b-926b-42dcdd85fee7.pdf" at bounding box center [196, 93] width 14 height 14
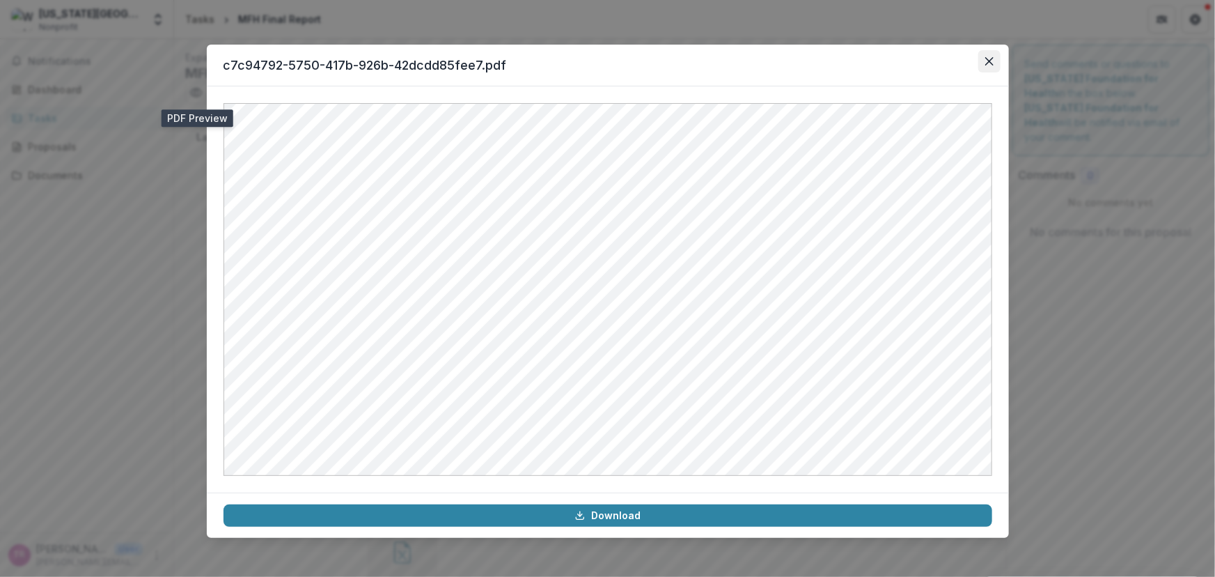
click at [985, 57] on icon "Close" at bounding box center [989, 61] width 8 height 8
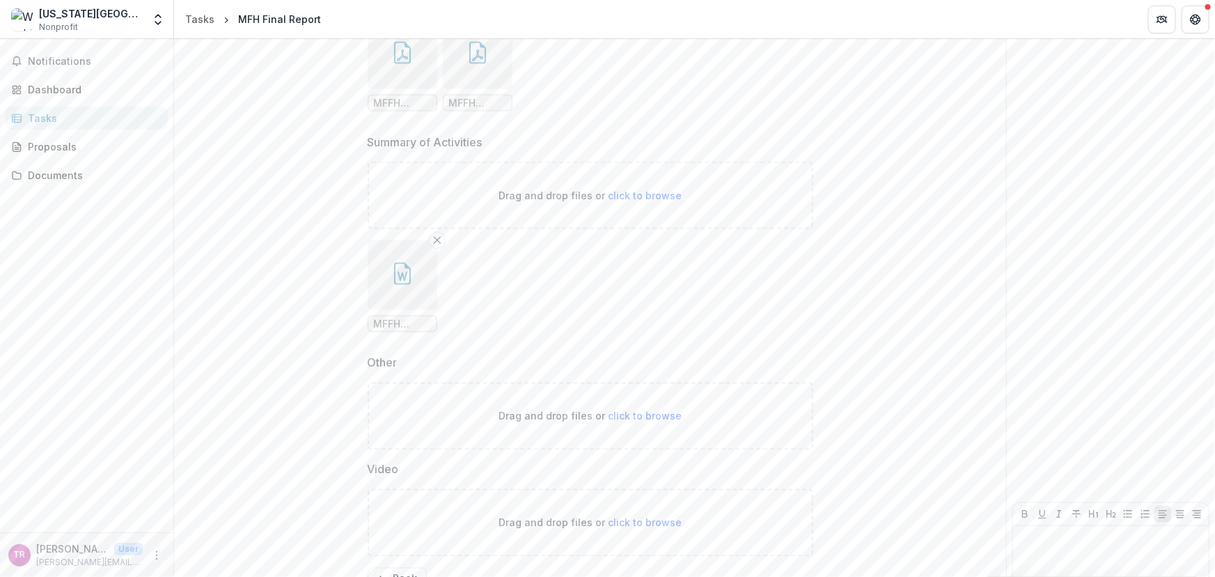
scroll to position [1086, 0]
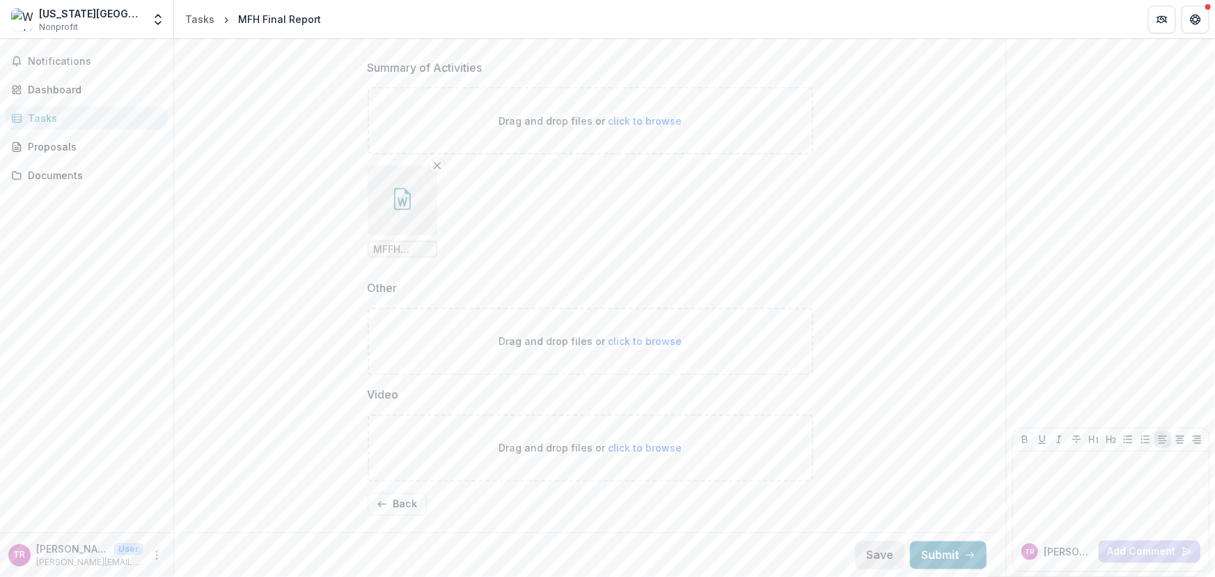
click at [869, 553] on button "Save" at bounding box center [879, 555] width 49 height 28
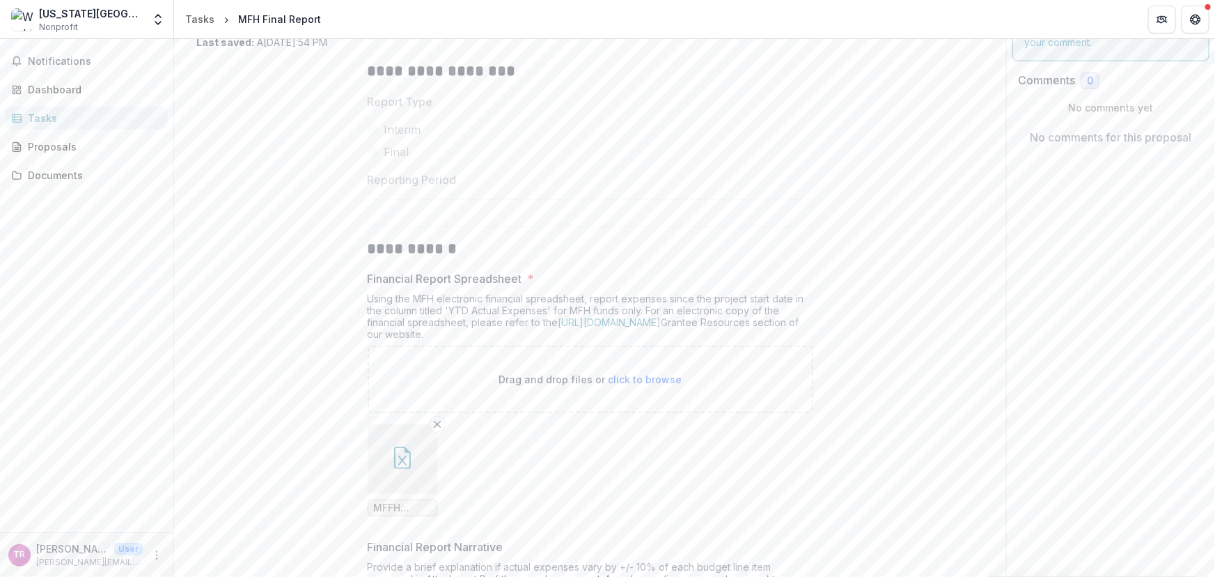
scroll to position [0, 0]
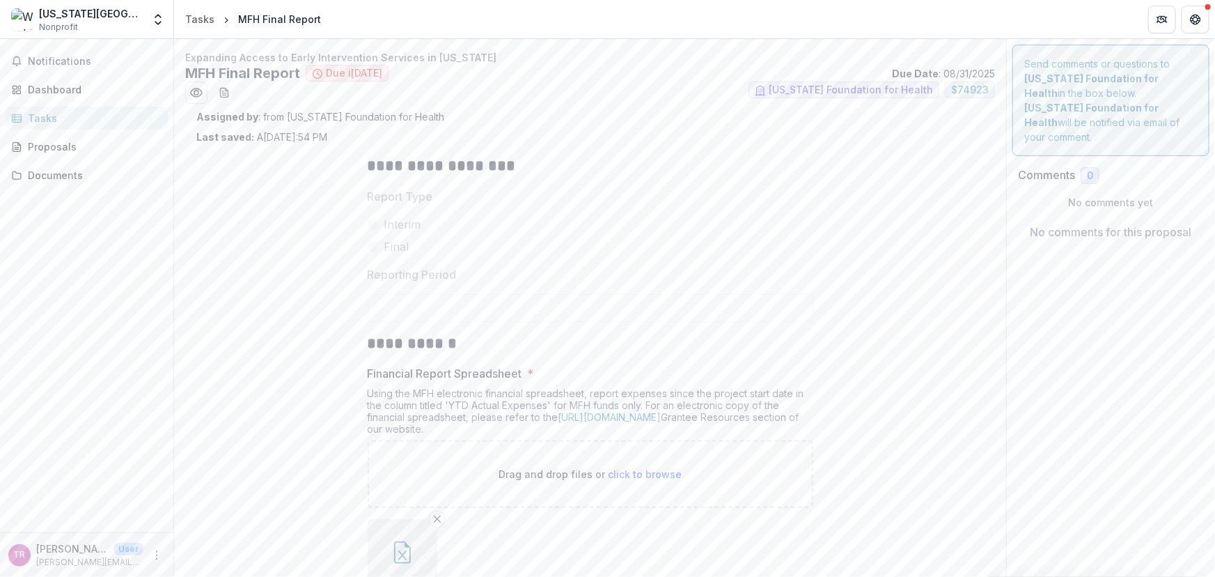
click at [1114, 195] on p "No comments yet" at bounding box center [1111, 202] width 186 height 15
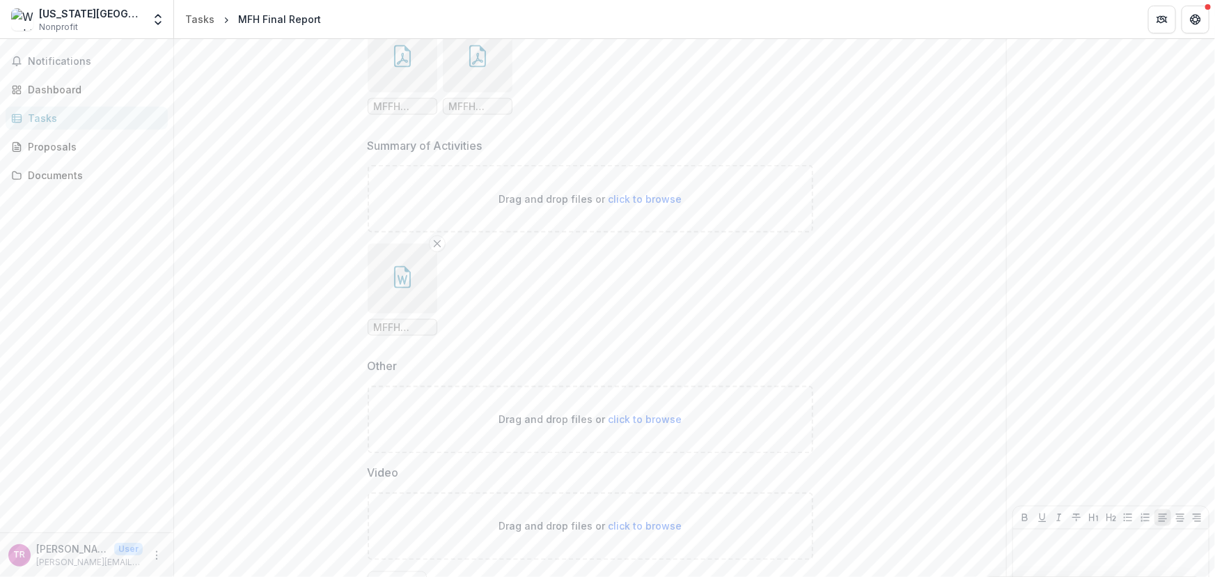
scroll to position [1086, 0]
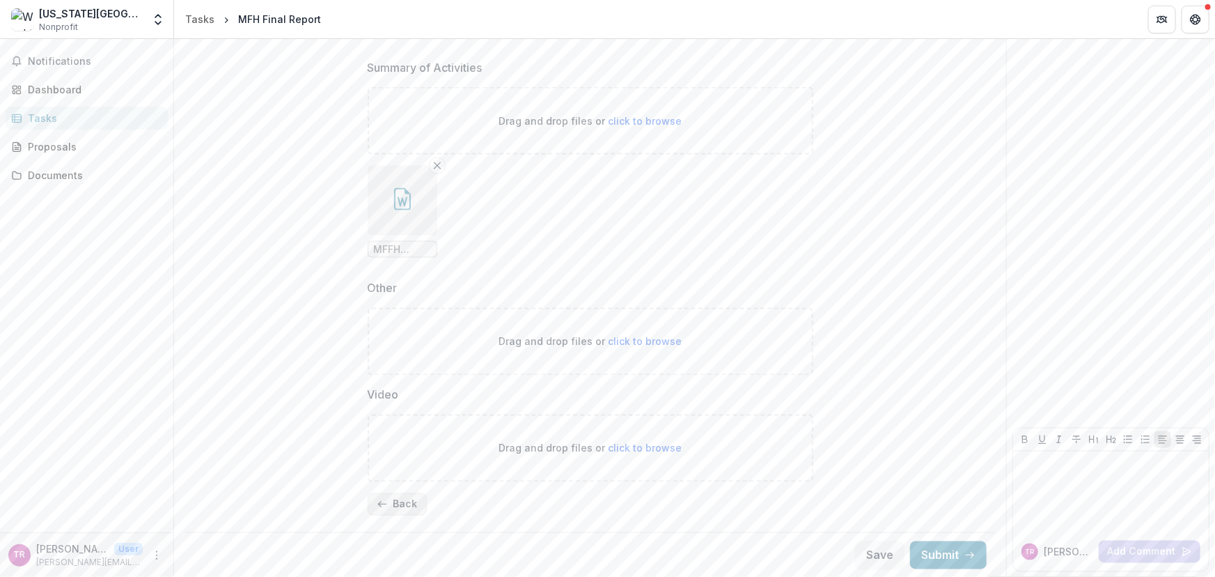
click at [401, 506] on button "Back" at bounding box center [397, 504] width 59 height 22
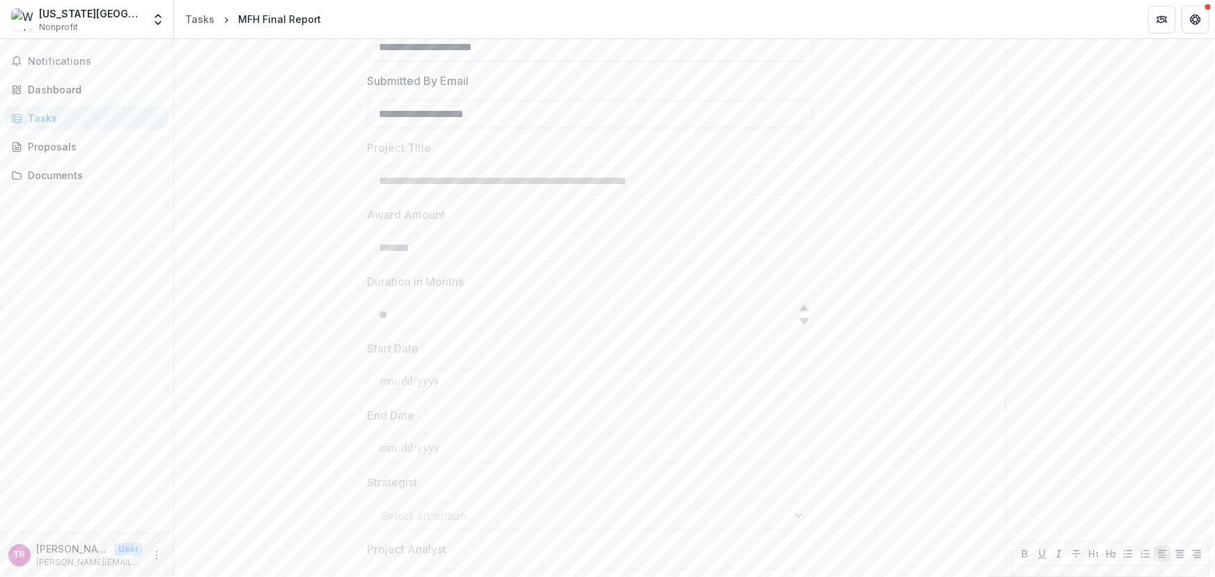
scroll to position [430, 0]
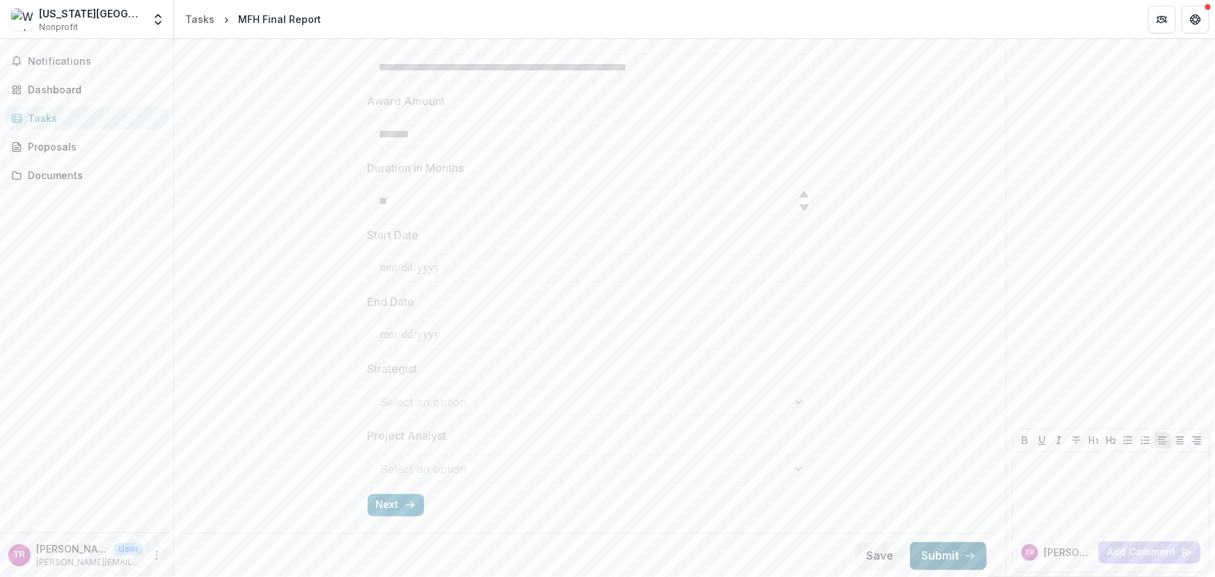
click at [940, 553] on button "Submit" at bounding box center [948, 556] width 77 height 28
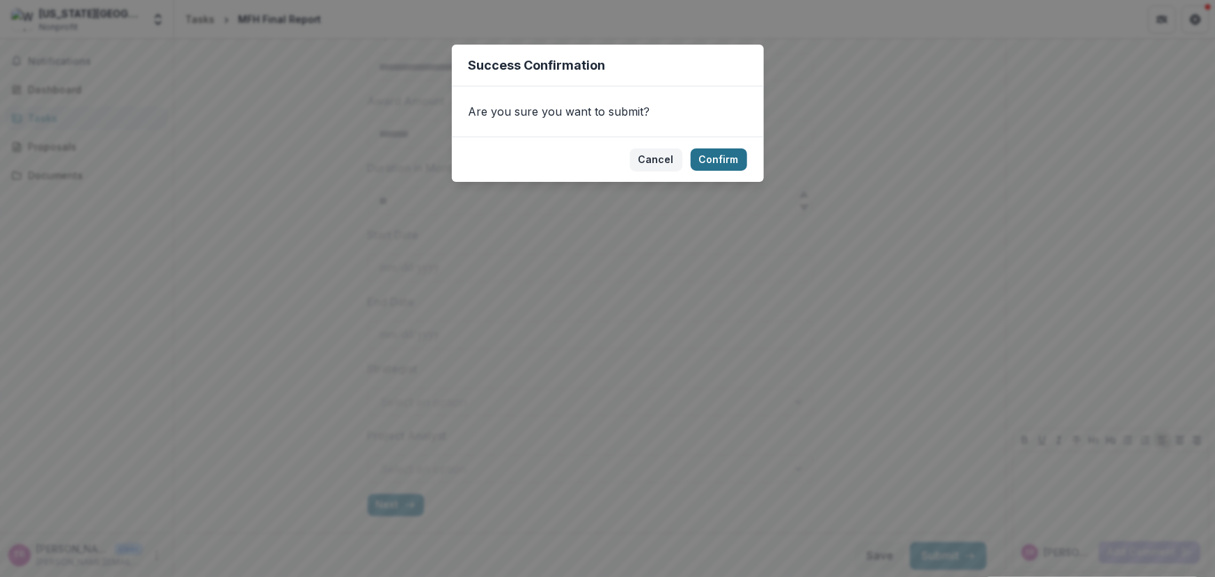
click at [712, 155] on button "Confirm" at bounding box center [719, 159] width 56 height 22
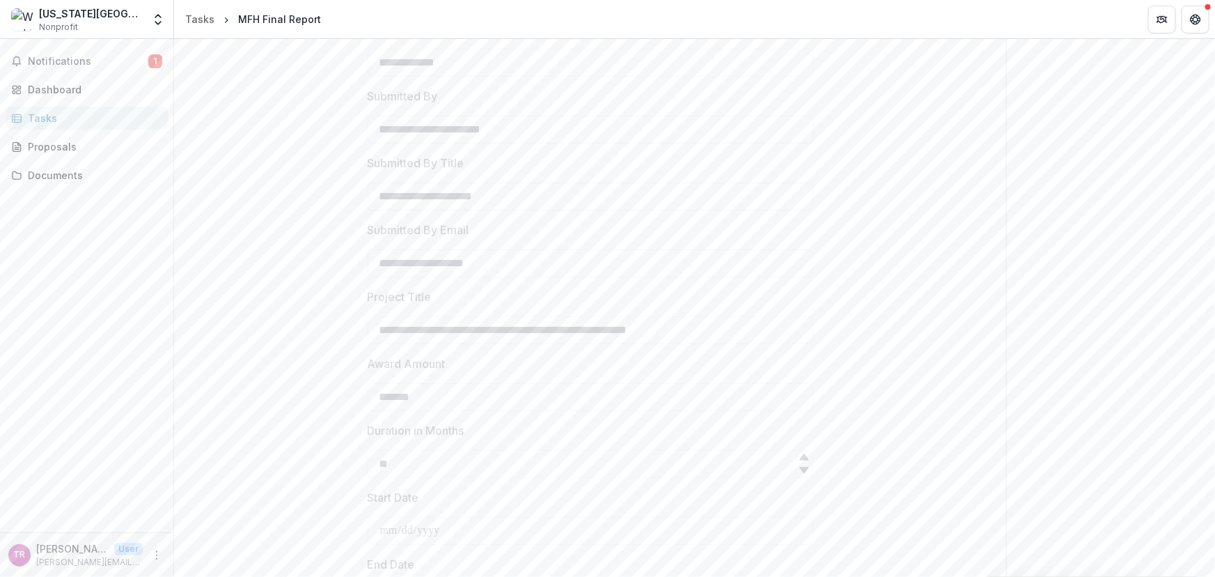
scroll to position [0, 0]
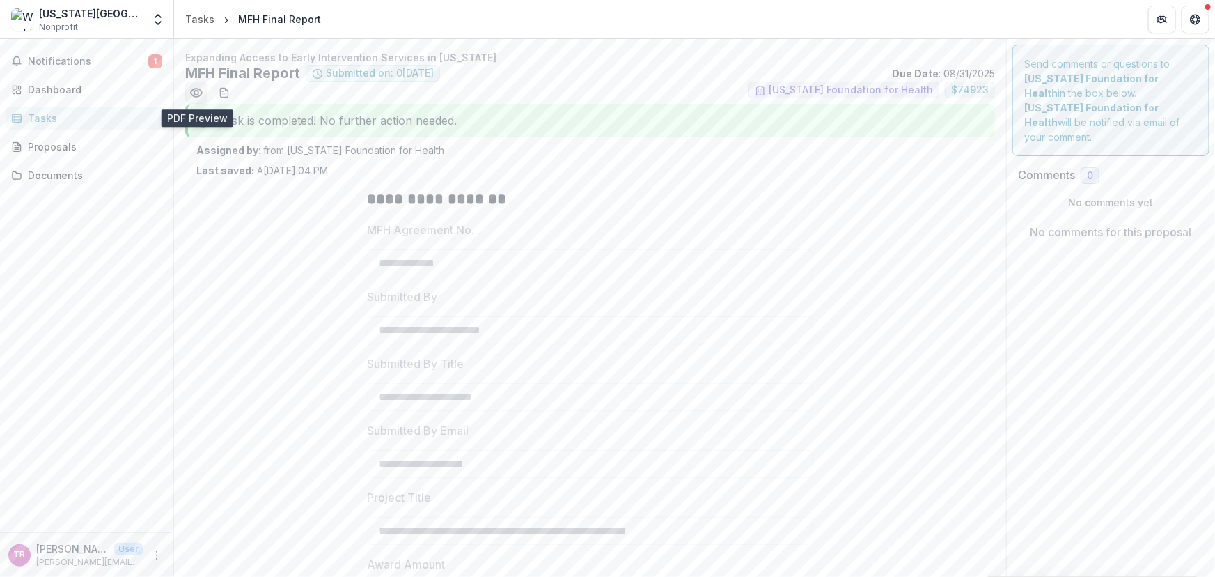
click at [201, 92] on icon "Preview c7c94792-5750-417b-926b-42dcdd85fee7.pdf" at bounding box center [196, 93] width 14 height 14
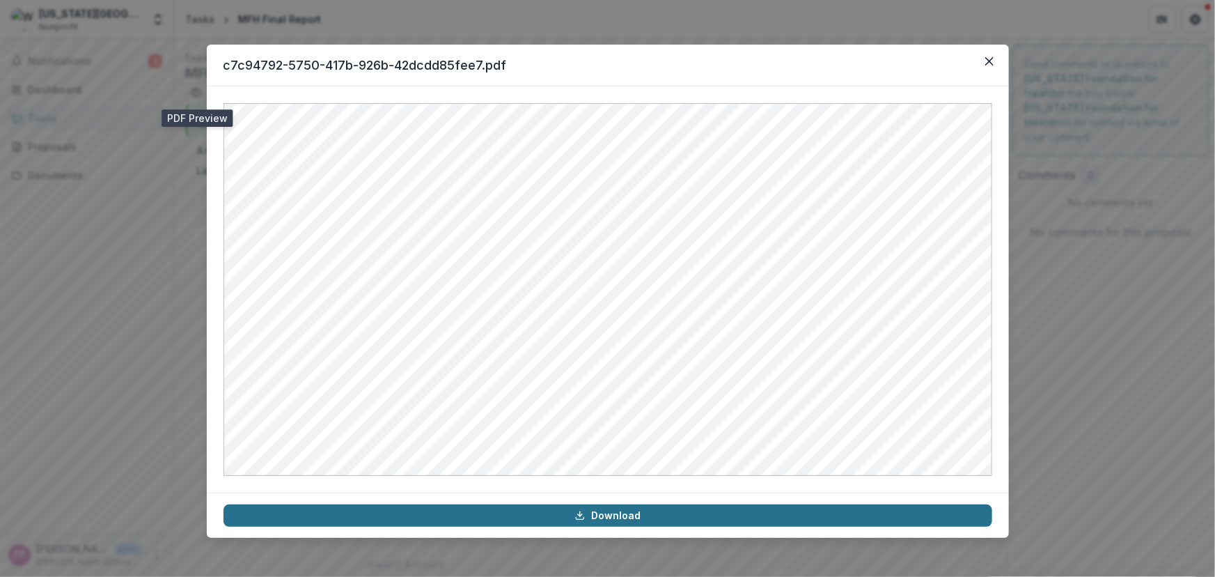
click at [654, 518] on link "Download" at bounding box center [608, 515] width 769 height 22
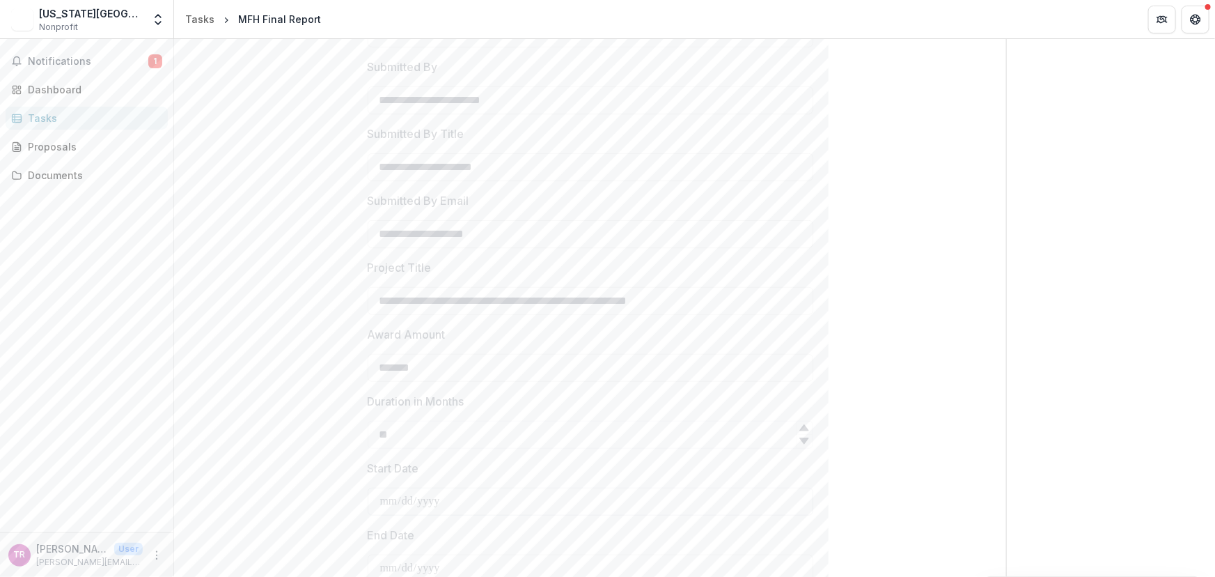
scroll to position [435, 0]
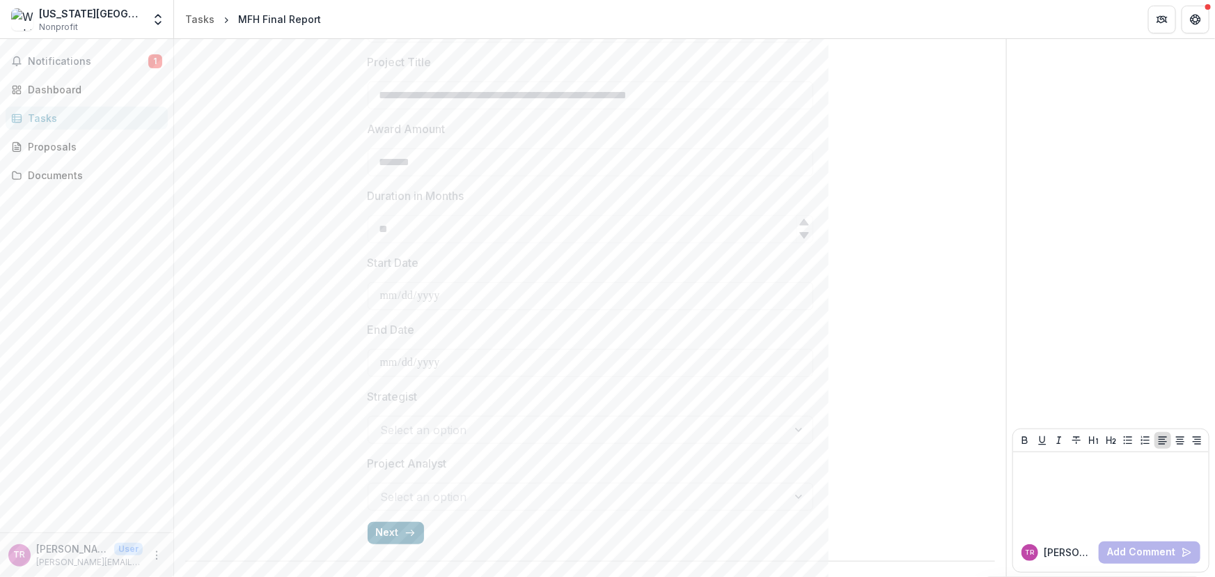
click at [398, 529] on button "Next" at bounding box center [396, 533] width 56 height 22
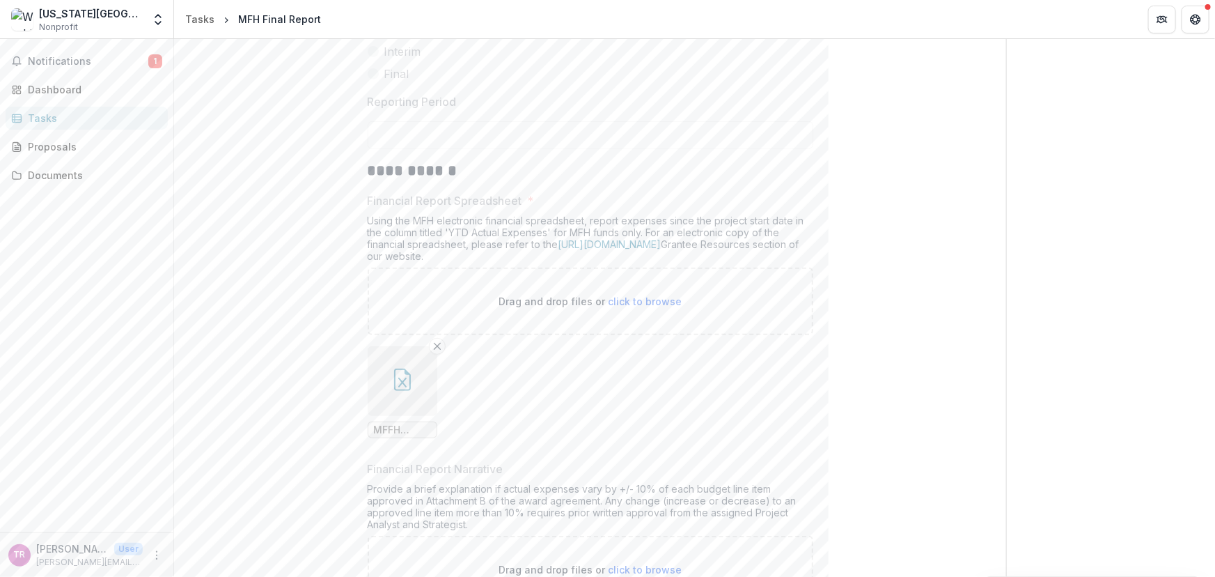
scroll to position [0, 0]
